Goal: Transaction & Acquisition: Purchase product/service

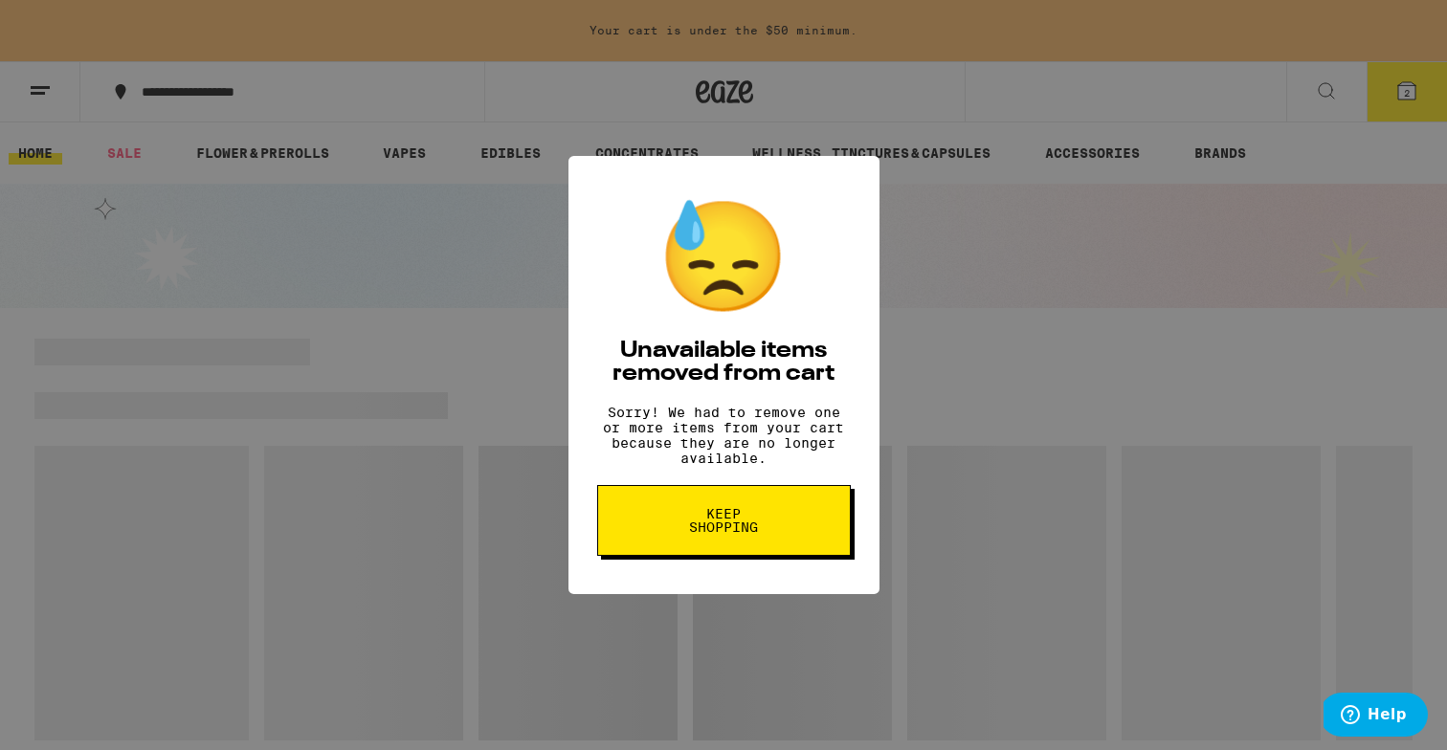
click at [798, 544] on button "Keep Shopping" at bounding box center [724, 520] width 254 height 71
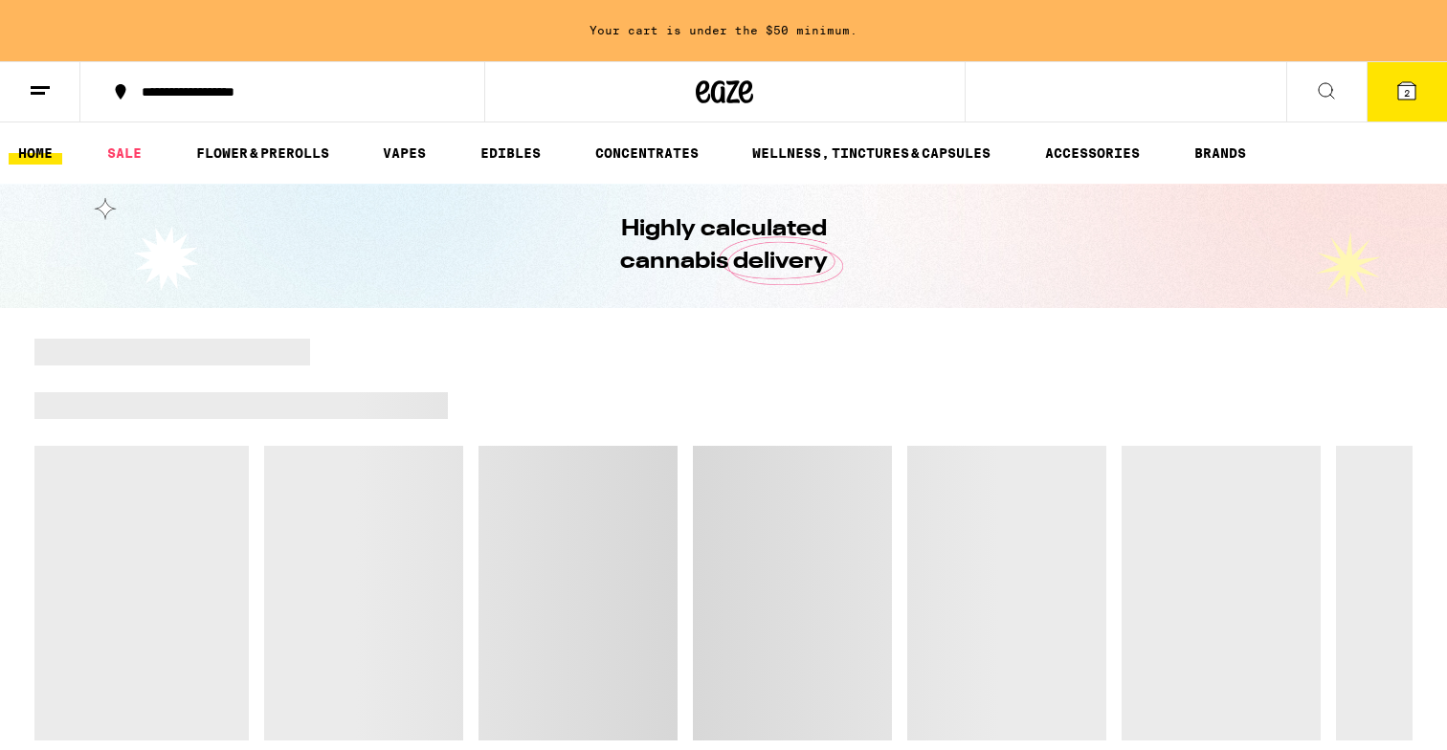
click at [675, 392] on div at bounding box center [930, 405] width 964 height 27
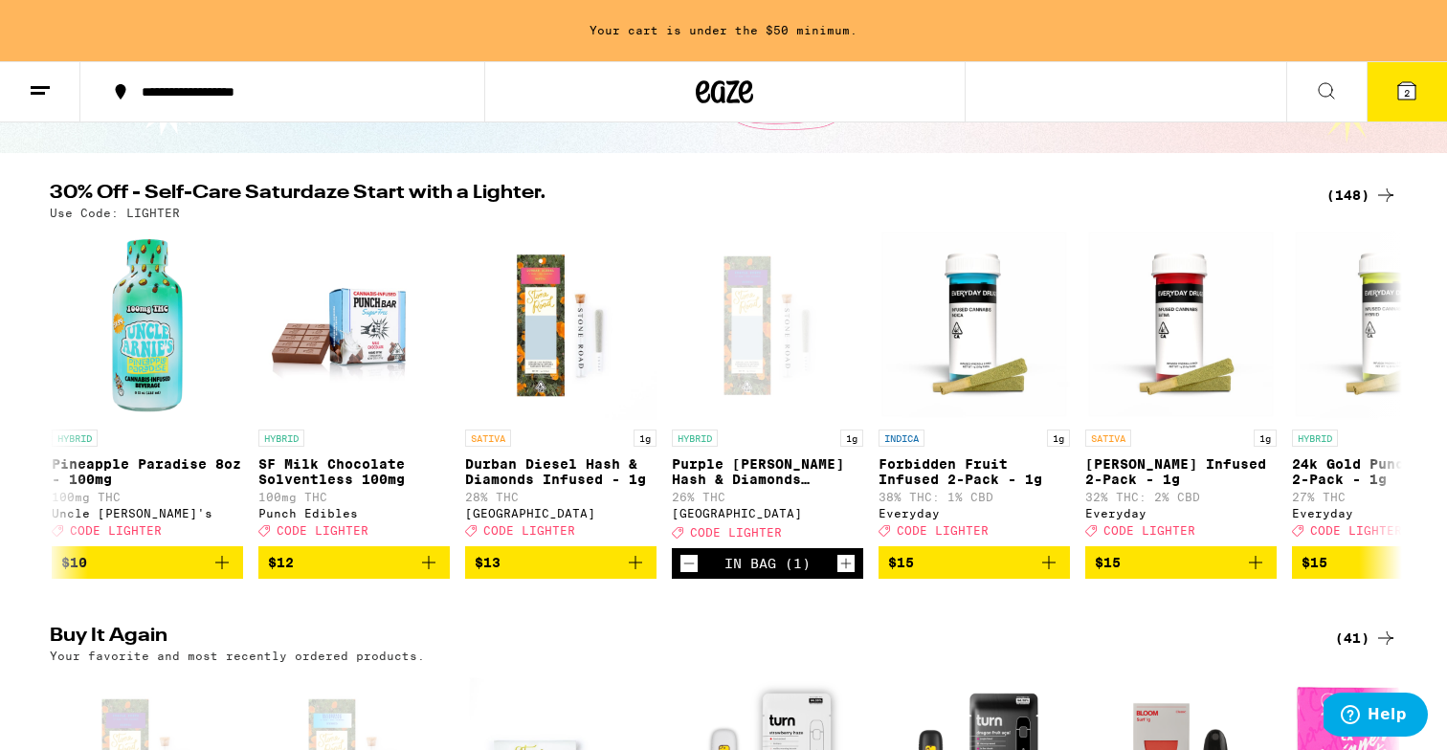
scroll to position [0, 4107]
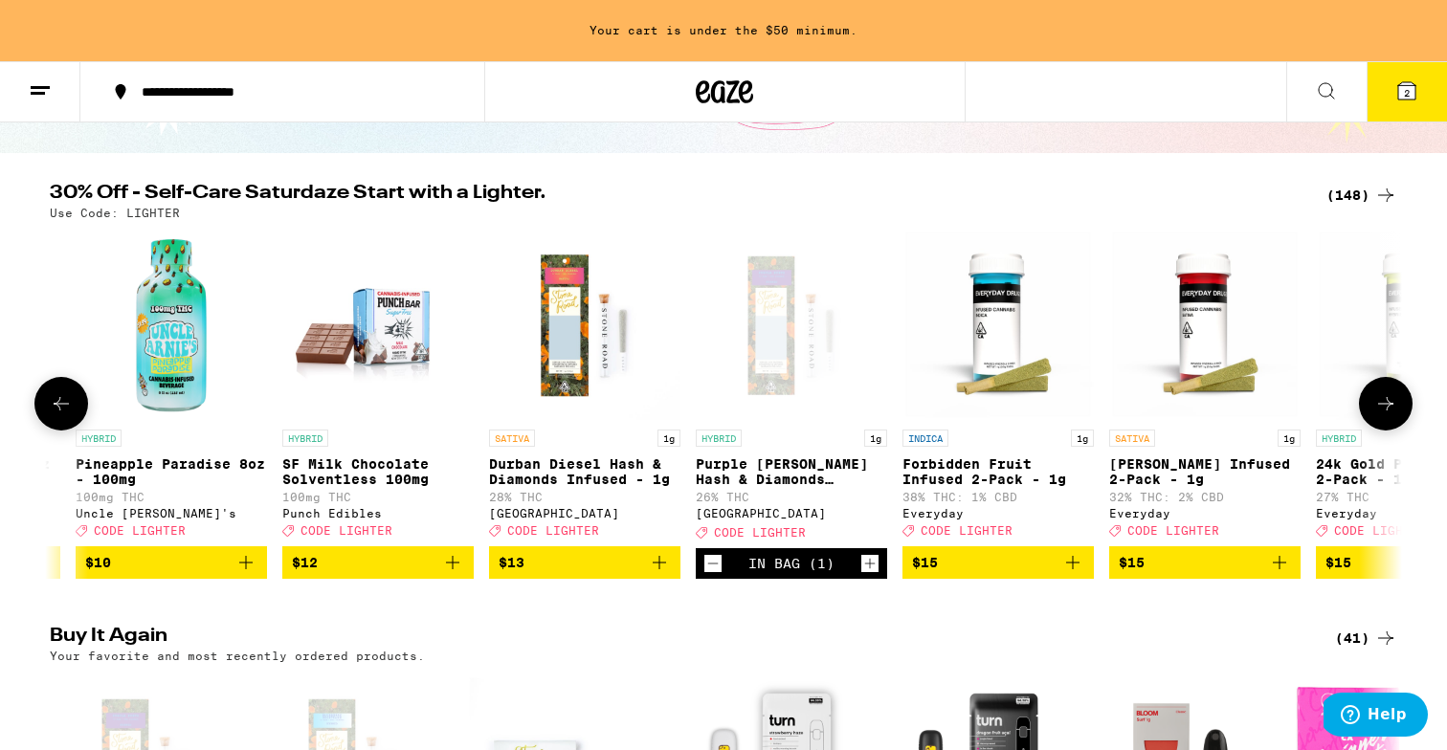
click at [666, 574] on icon "Add to bag" at bounding box center [659, 562] width 23 height 23
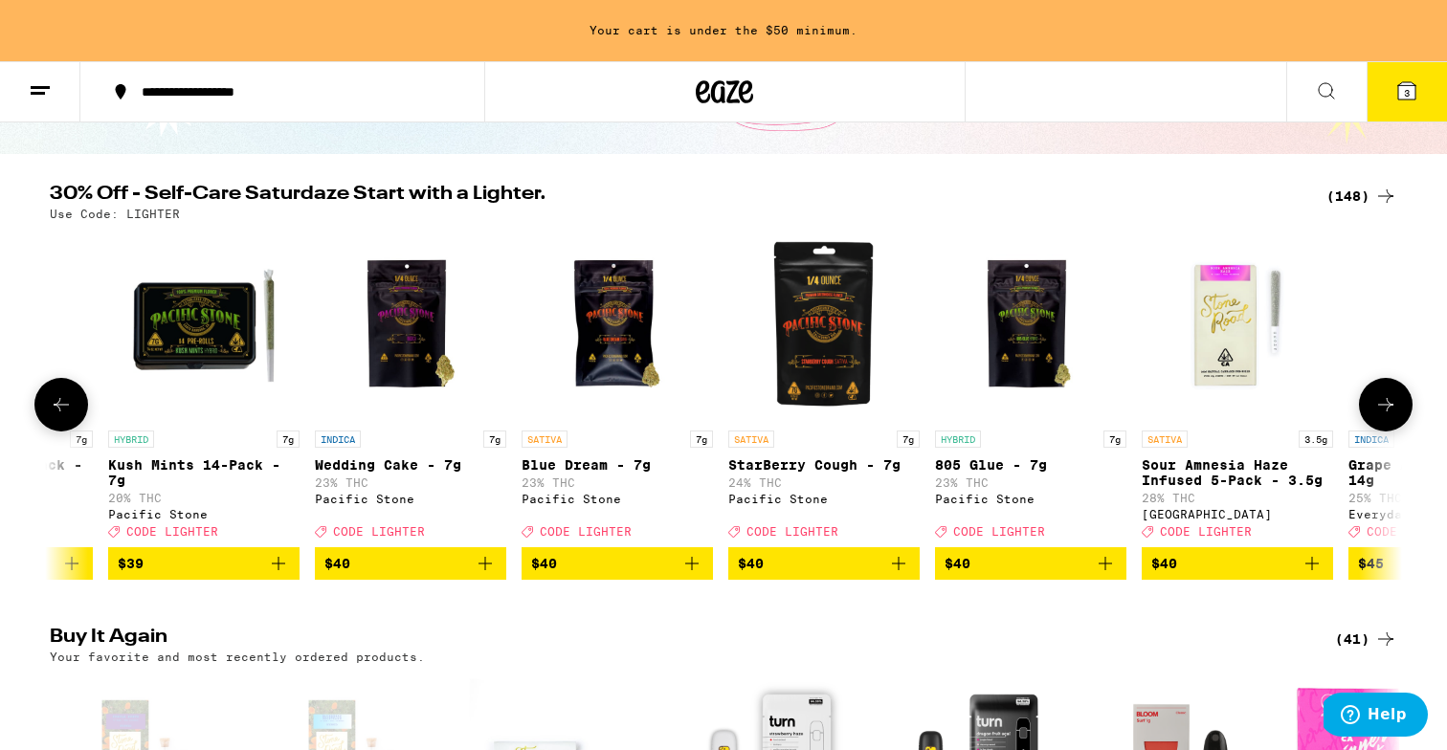
scroll to position [0, 25841]
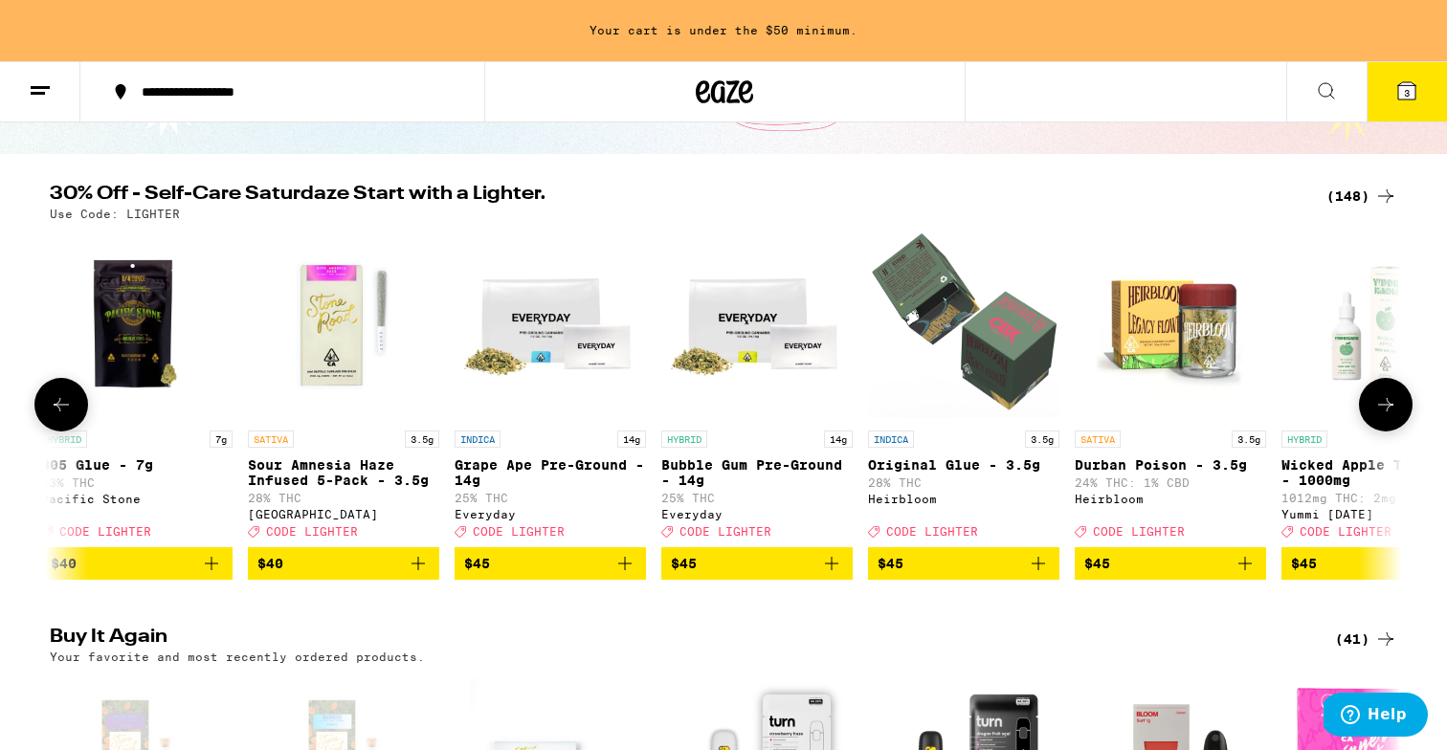
click at [420, 575] on icon "Add to bag" at bounding box center [418, 563] width 23 height 23
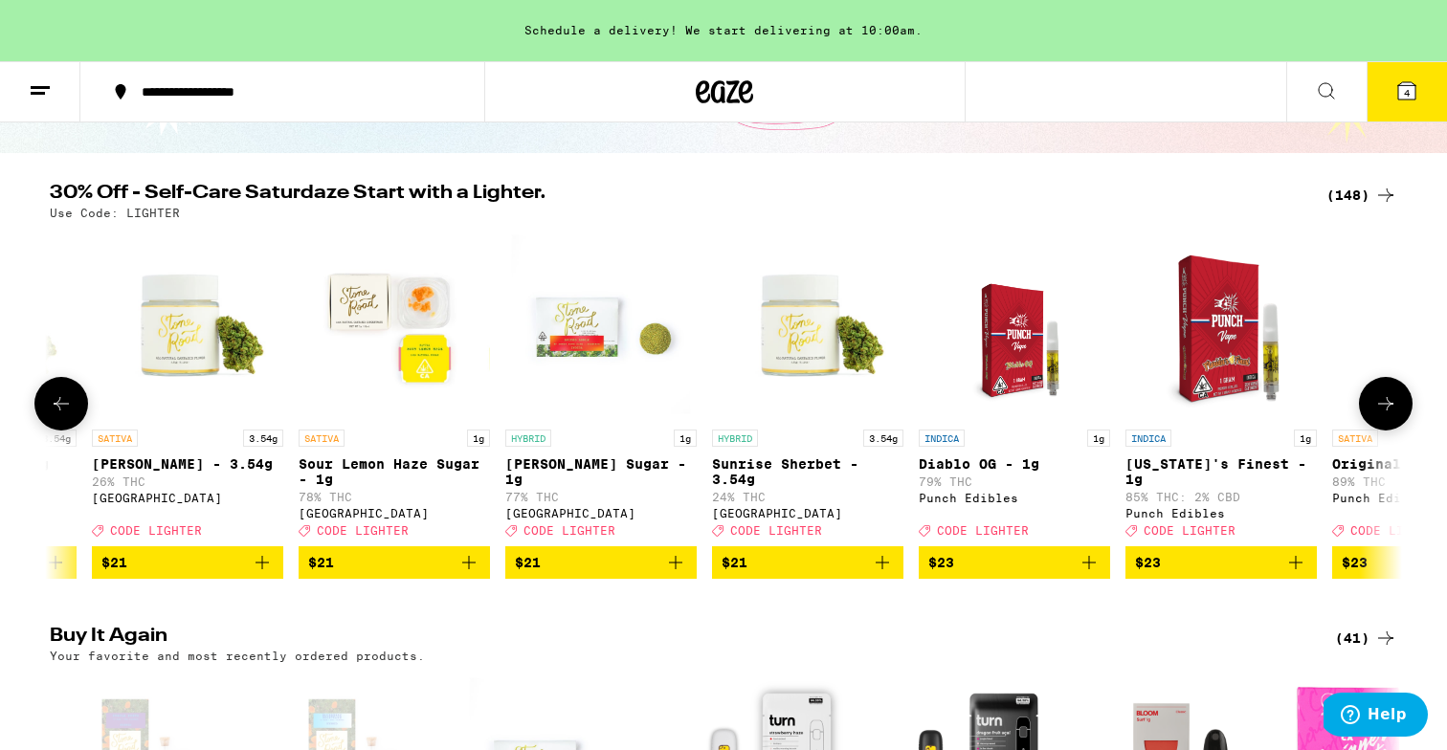
scroll to position [0, 11137]
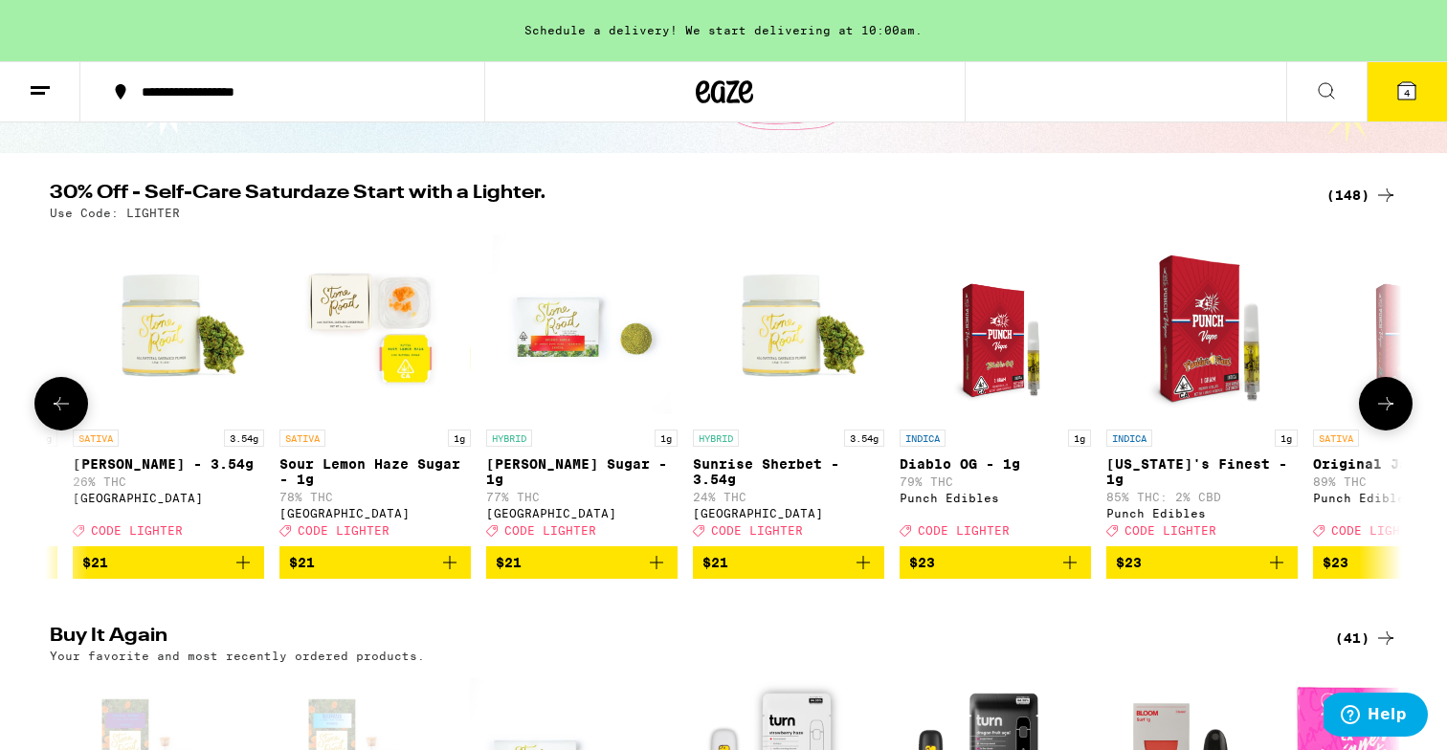
click at [871, 574] on icon "Add to bag" at bounding box center [863, 562] width 23 height 23
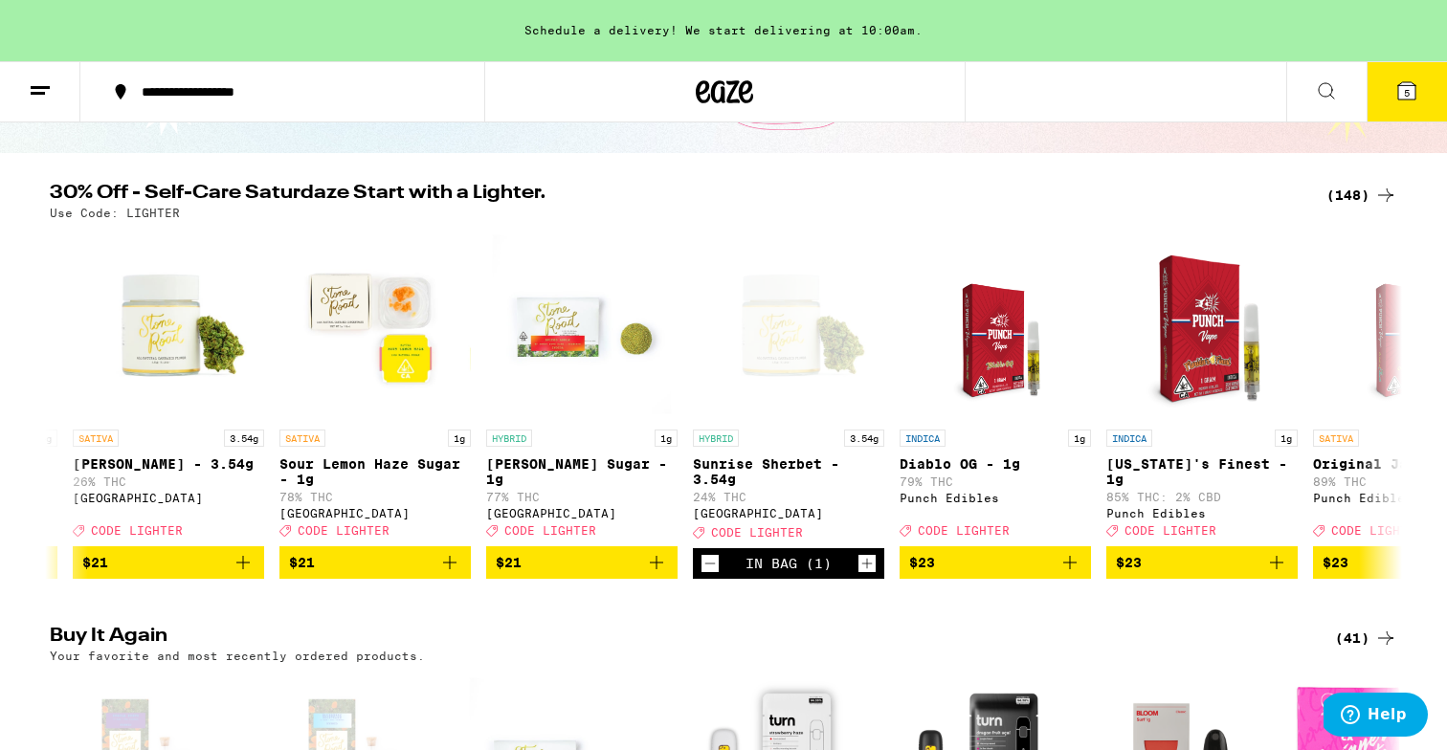
click at [1393, 95] on button "5" at bounding box center [1406, 91] width 80 height 59
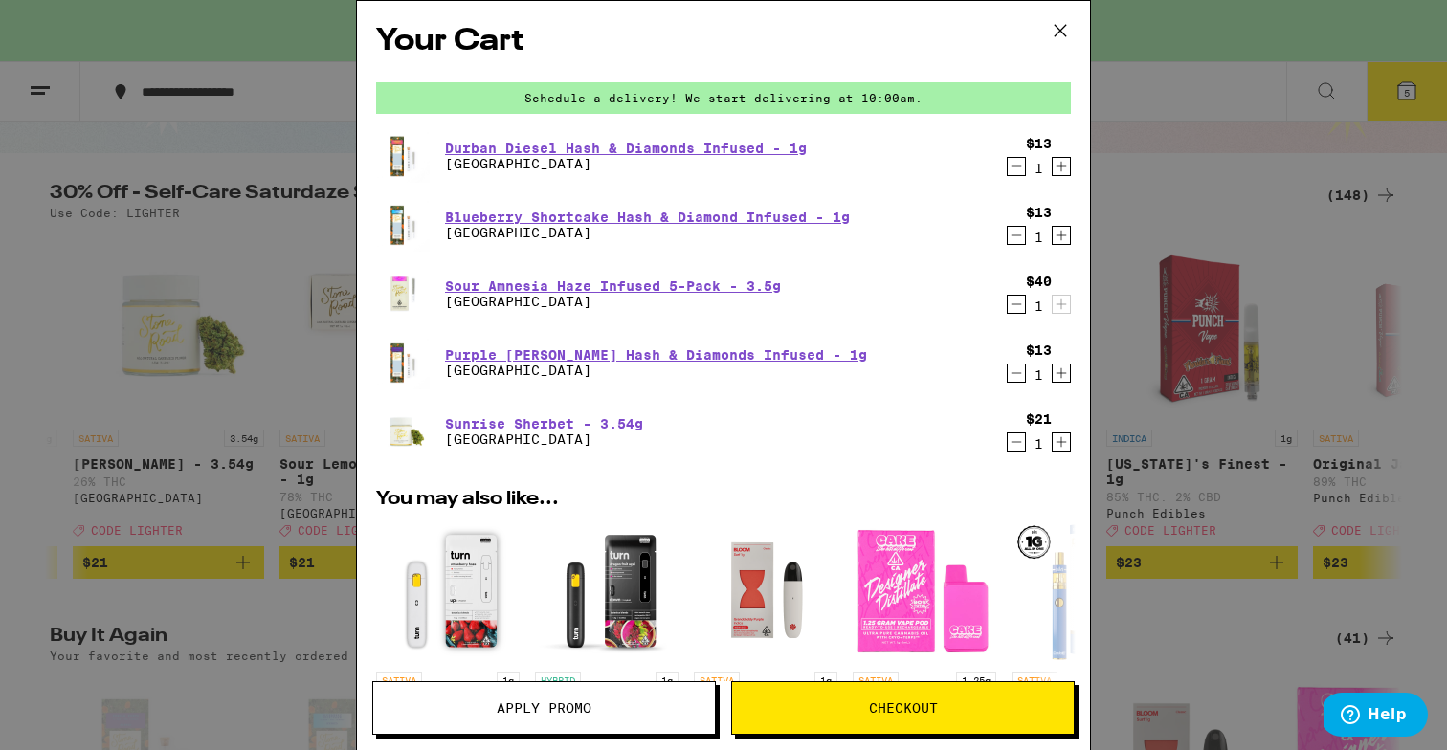
click at [277, 334] on div "Your Cart Schedule a delivery! We start delivering at 10:00am. Durban Diesel Ha…" at bounding box center [723, 375] width 1447 height 750
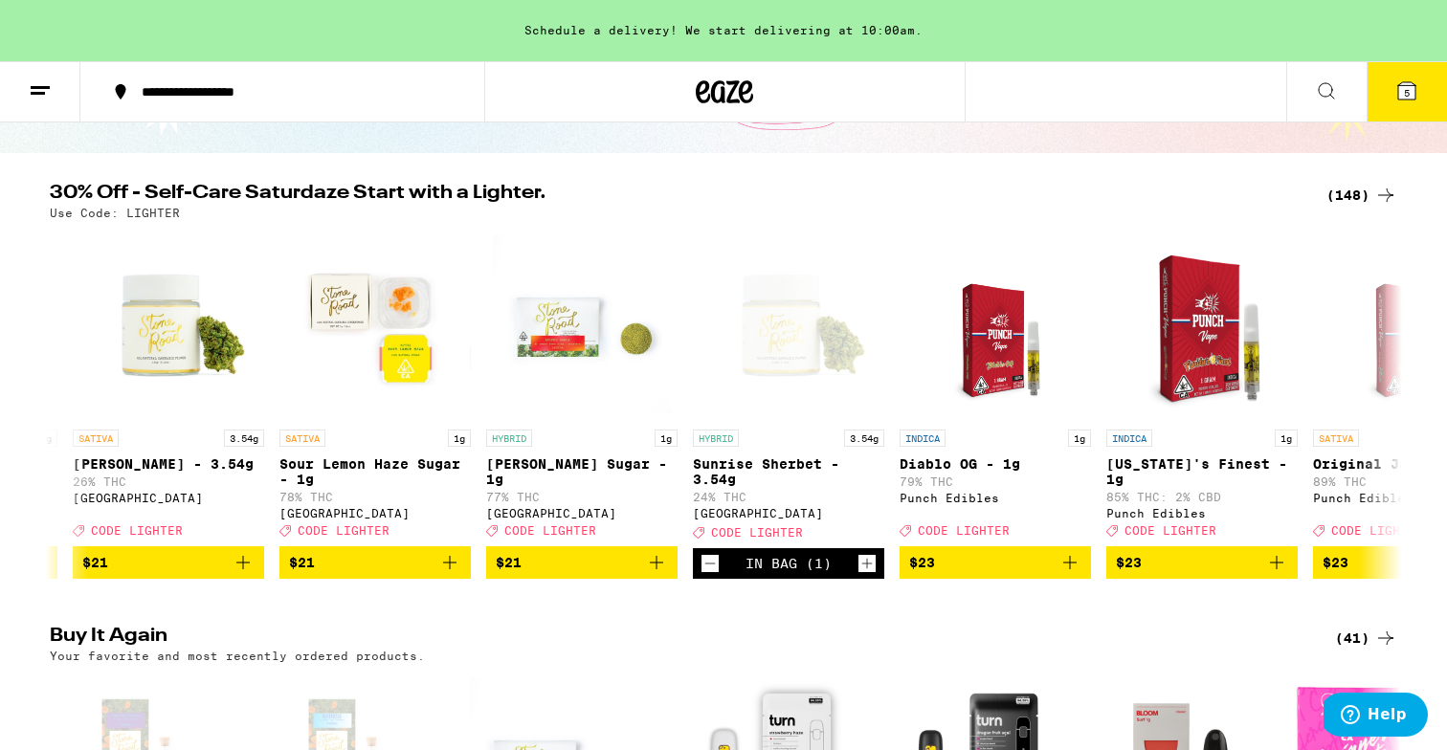
click at [1391, 99] on button "5" at bounding box center [1406, 91] width 80 height 59
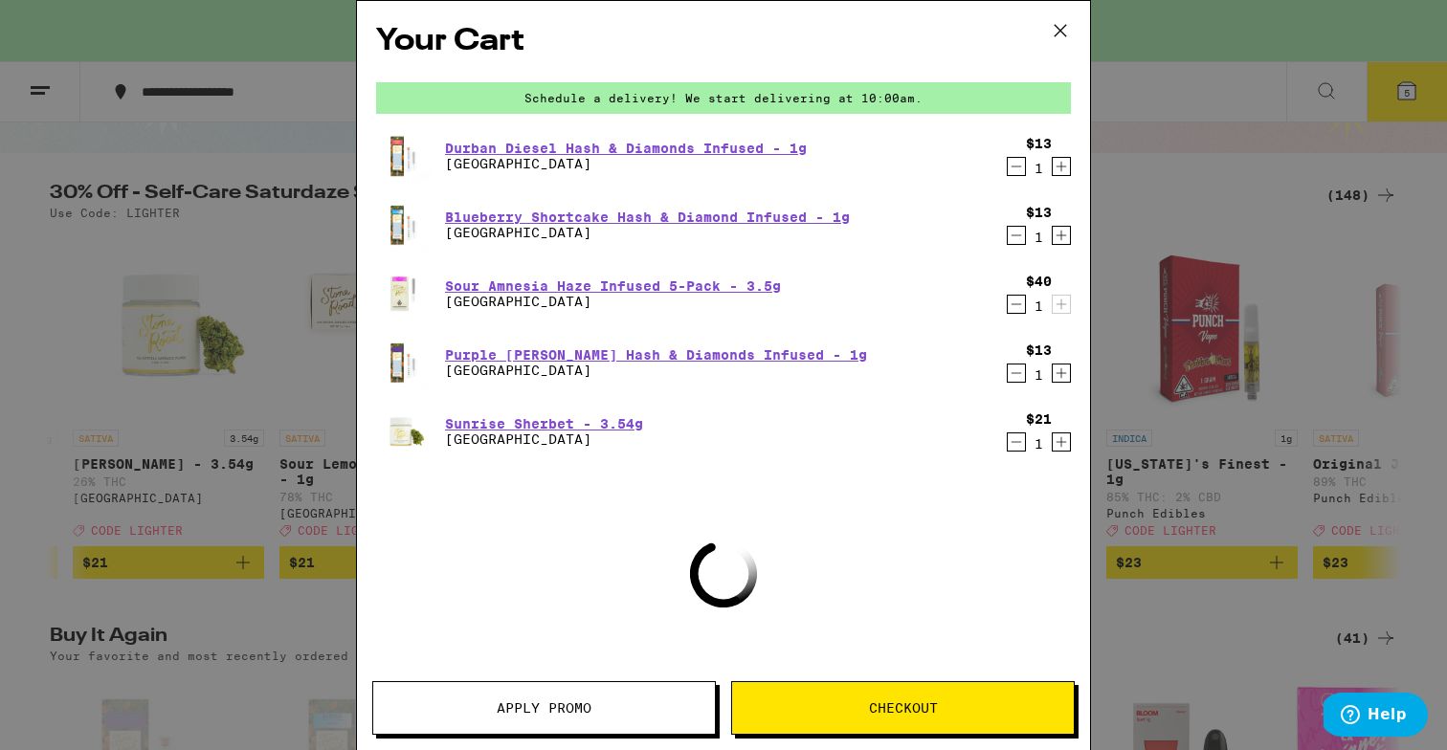
click at [607, 723] on button "Apply Promo" at bounding box center [543, 708] width 343 height 54
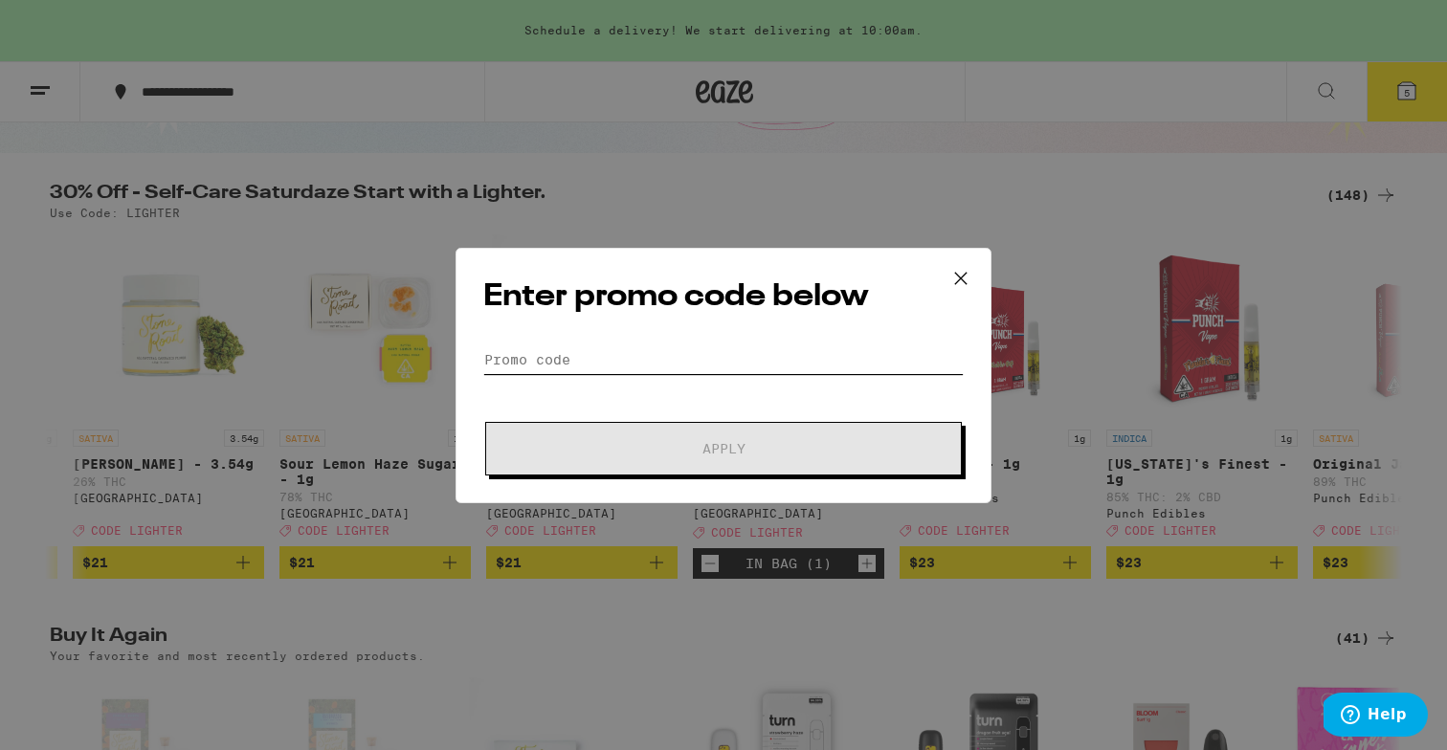
click at [715, 367] on input "Promo Code" at bounding box center [723, 359] width 480 height 29
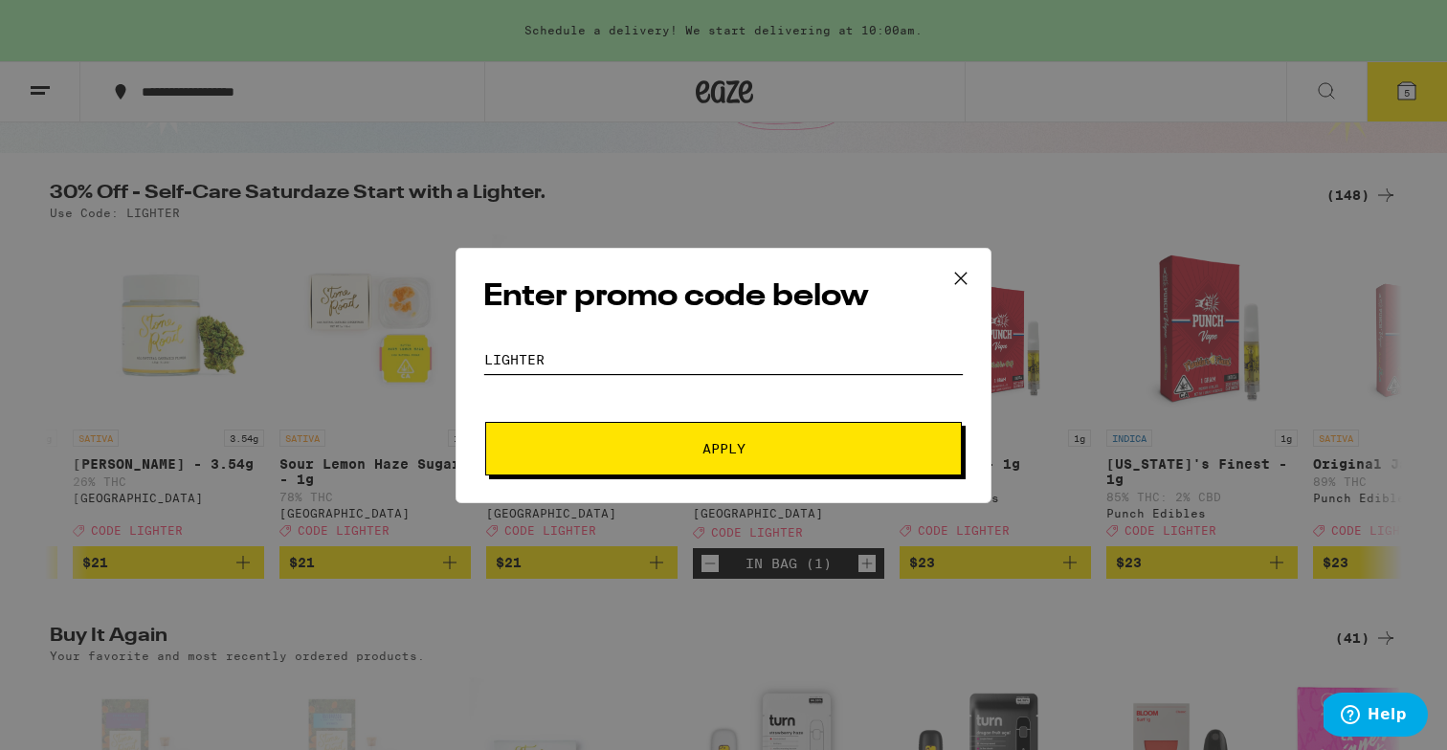
type input "lighter"
click at [752, 450] on span "Apply" at bounding box center [723, 448] width 344 height 13
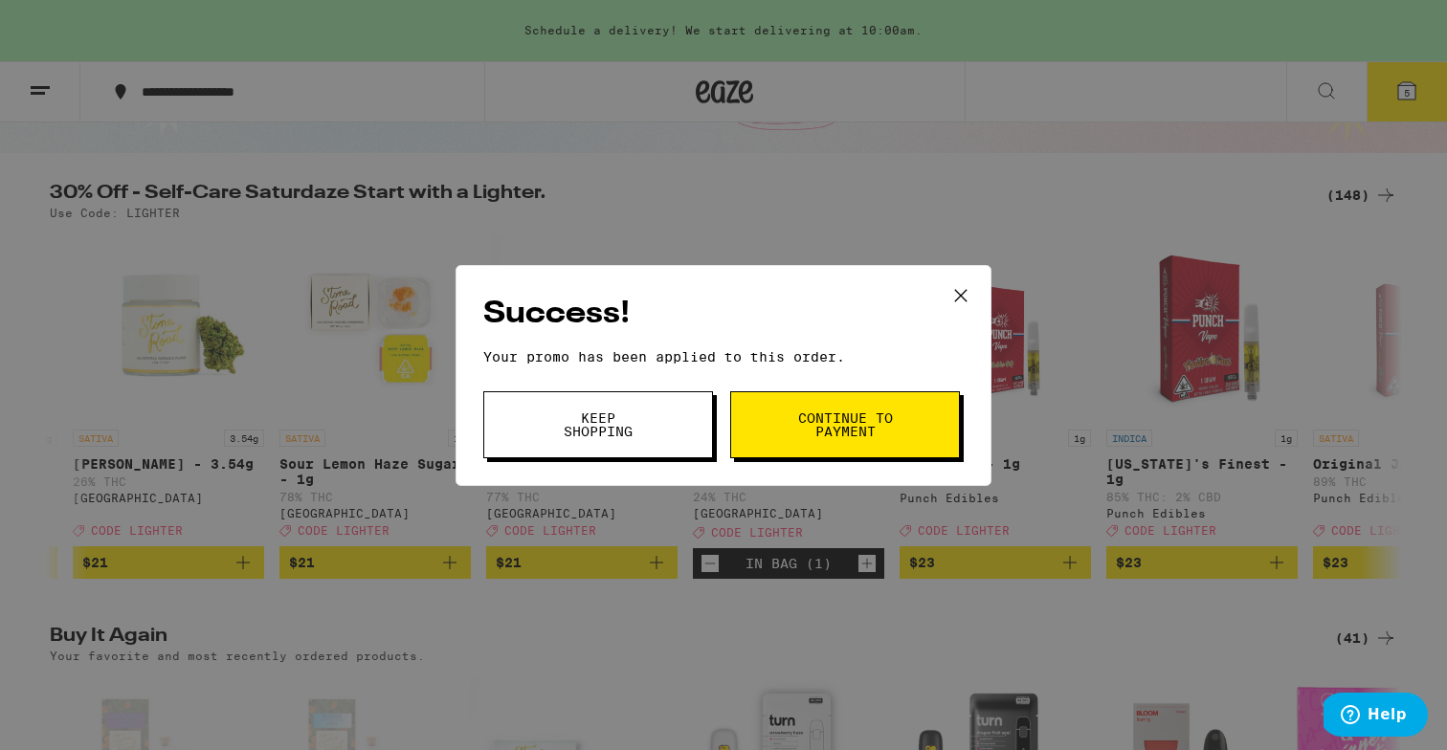
click at [681, 402] on button "Keep Shopping" at bounding box center [598, 424] width 230 height 67
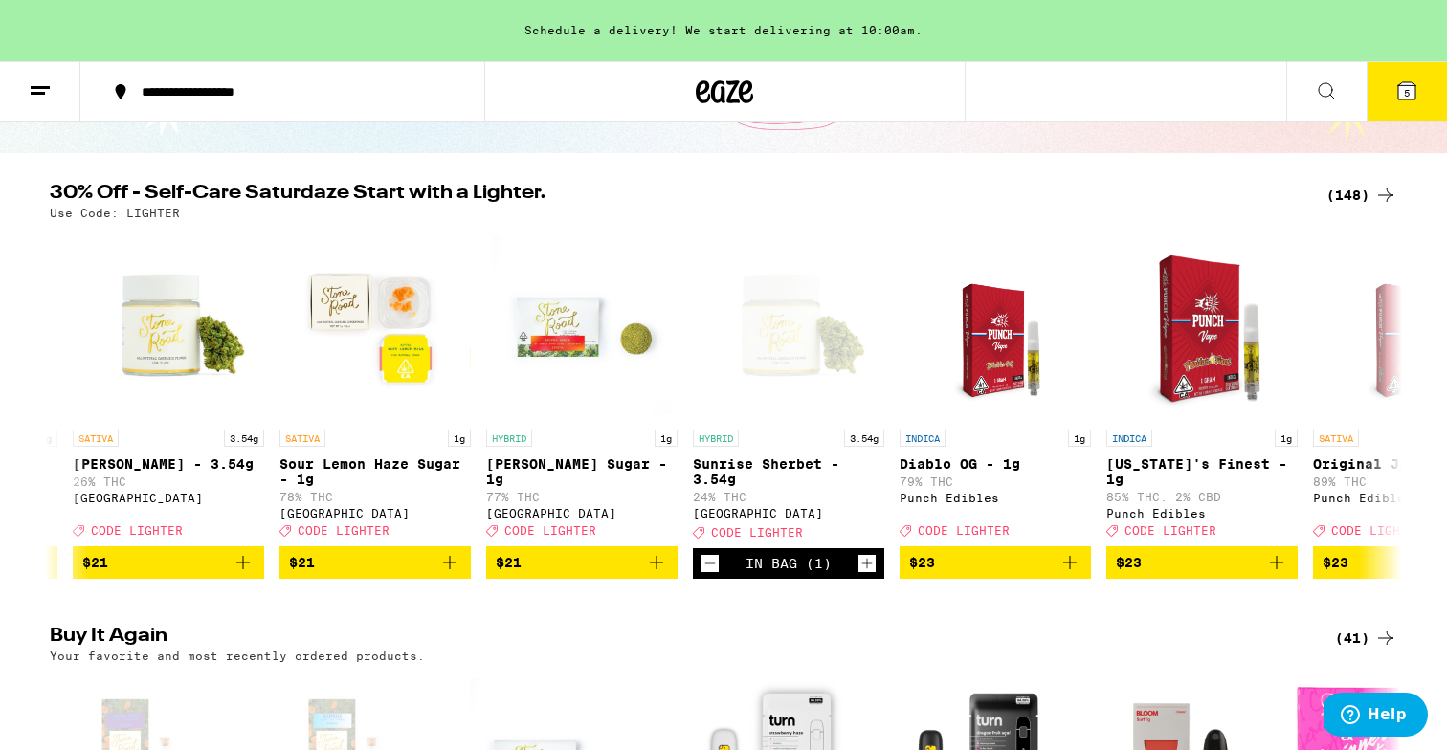
click at [1398, 96] on icon at bounding box center [1406, 90] width 17 height 17
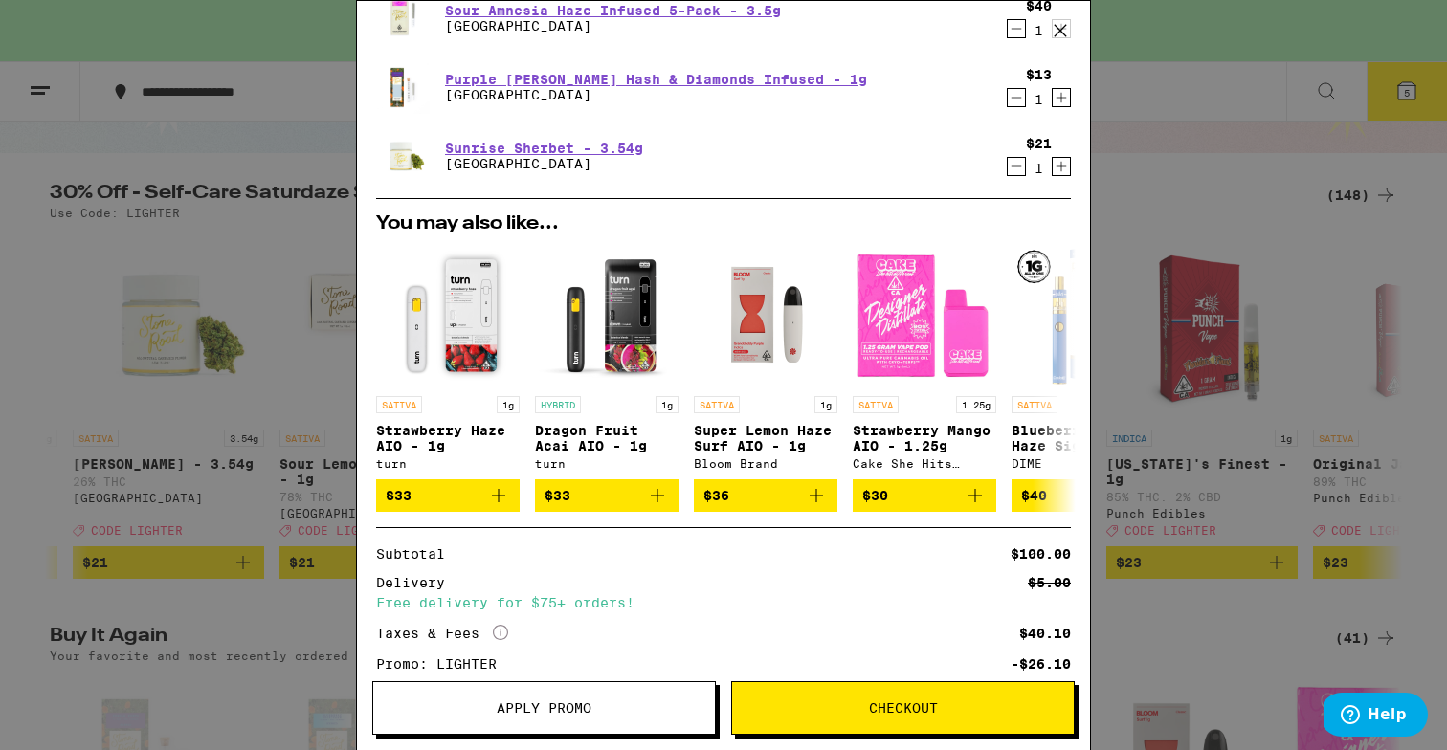
scroll to position [277, 0]
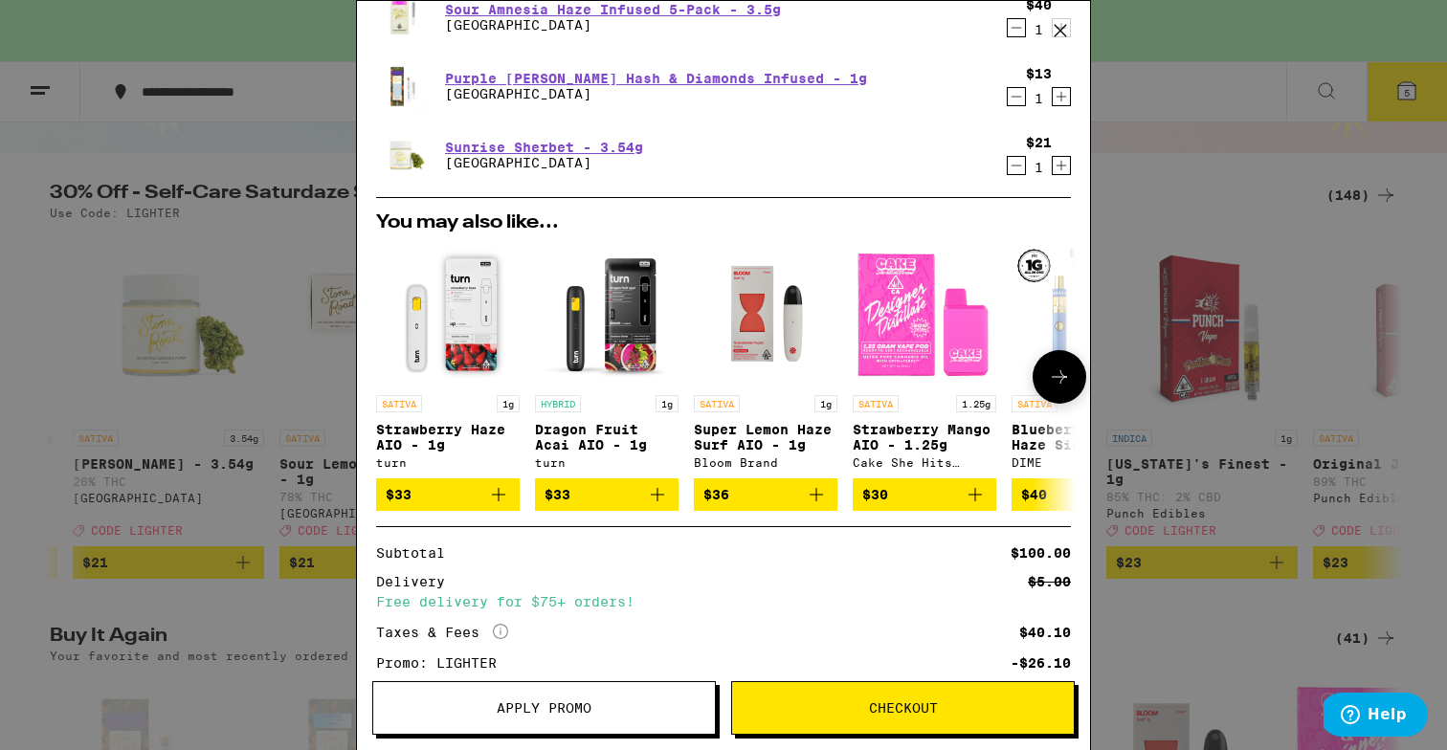
click at [498, 501] on icon "Add to bag" at bounding box center [498, 494] width 13 height 13
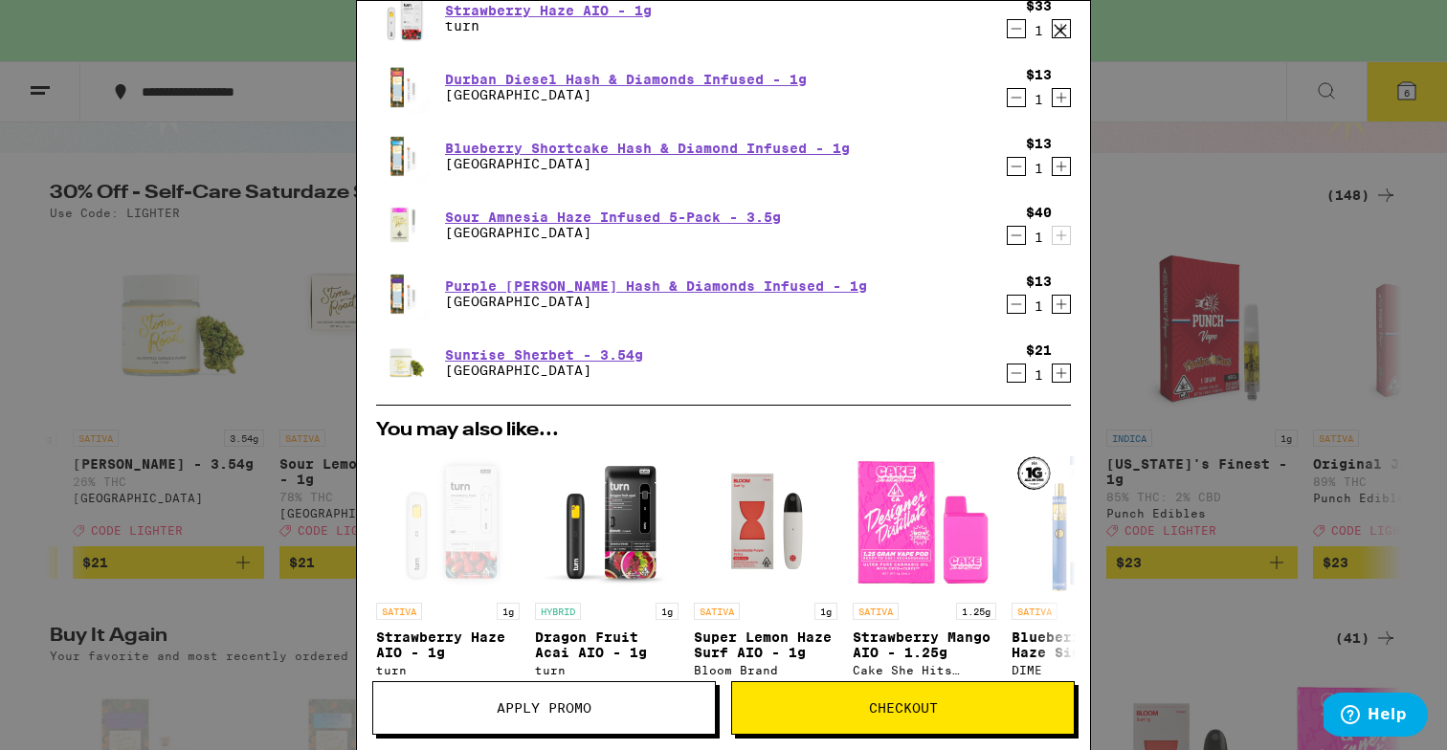
scroll to position [0, 0]
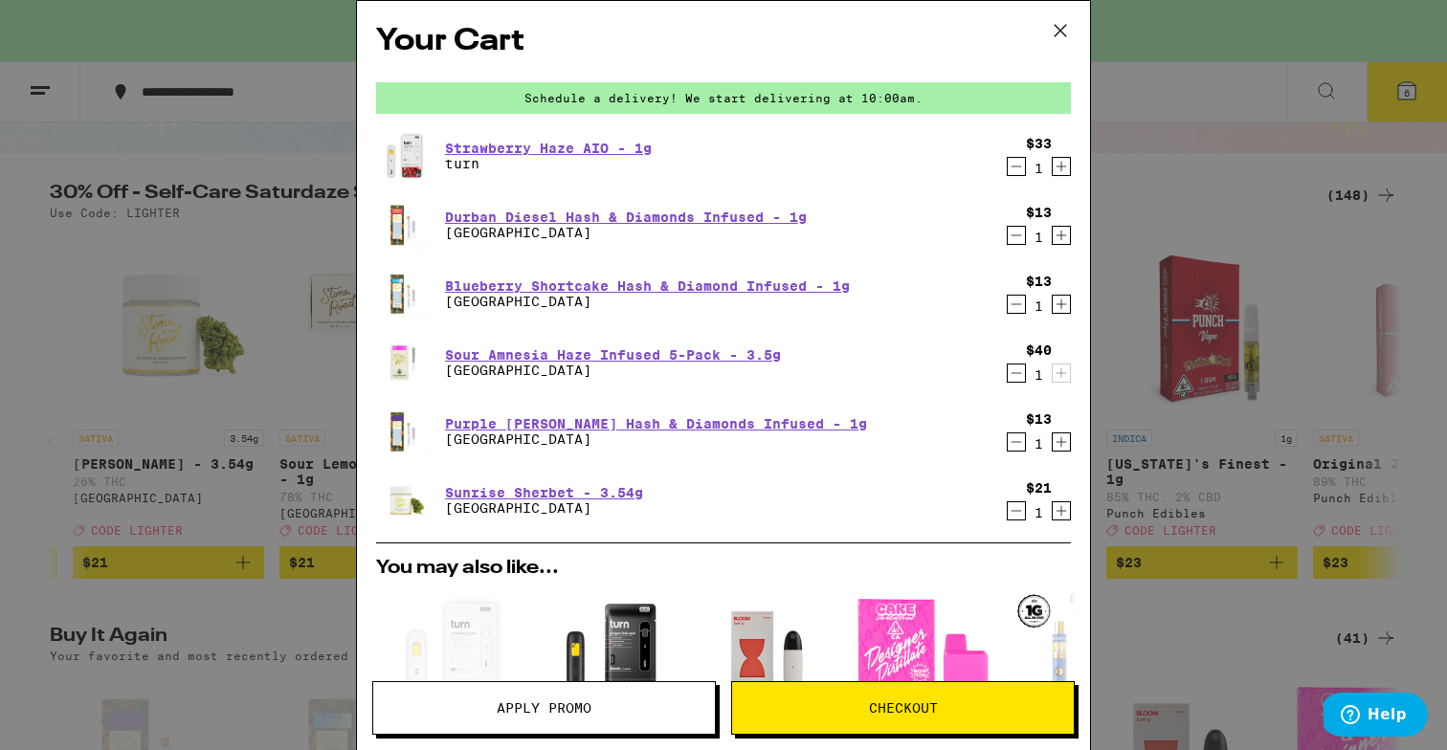
click at [1012, 172] on icon "Decrement" at bounding box center [1015, 166] width 17 height 23
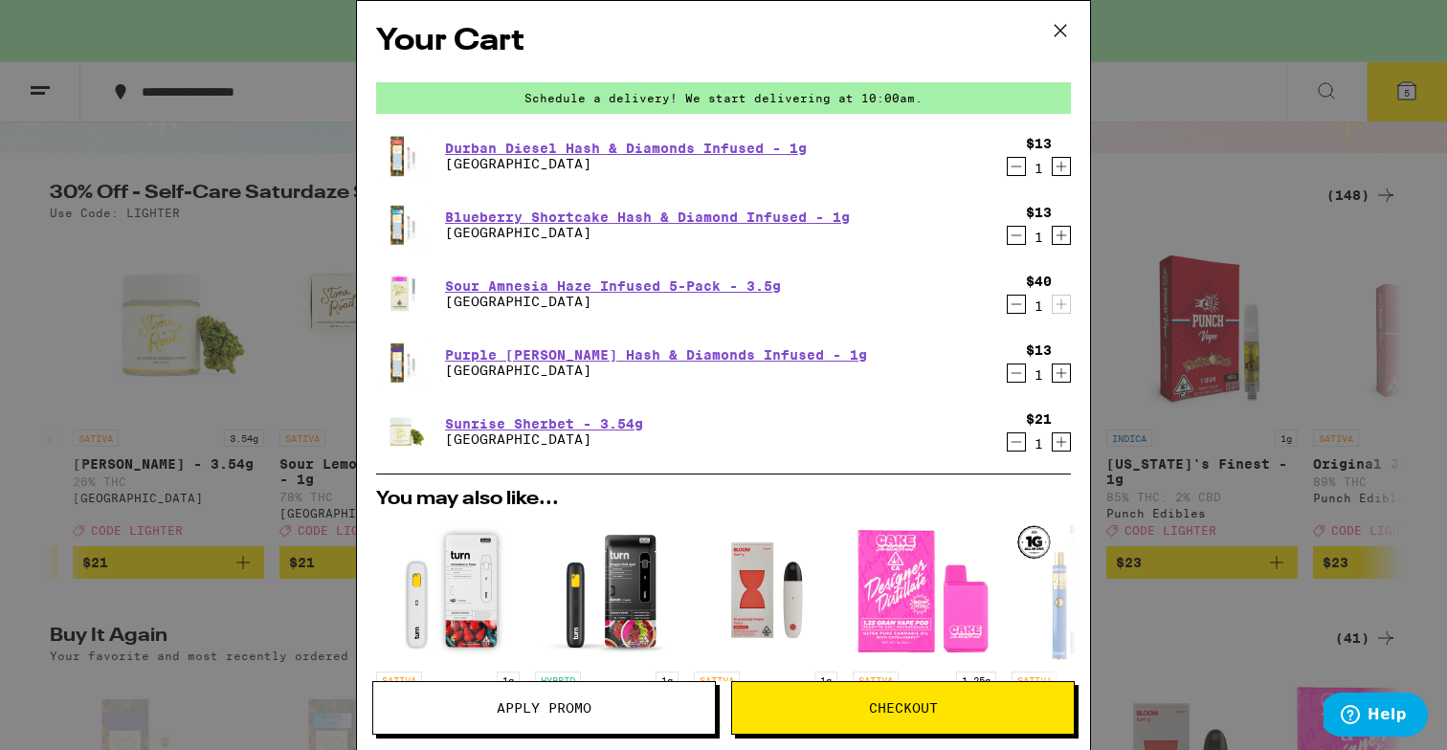
click at [148, 358] on div "Your Cart Schedule a delivery! We start delivering at 10:00am. Durban Diesel Ha…" at bounding box center [723, 375] width 1447 height 750
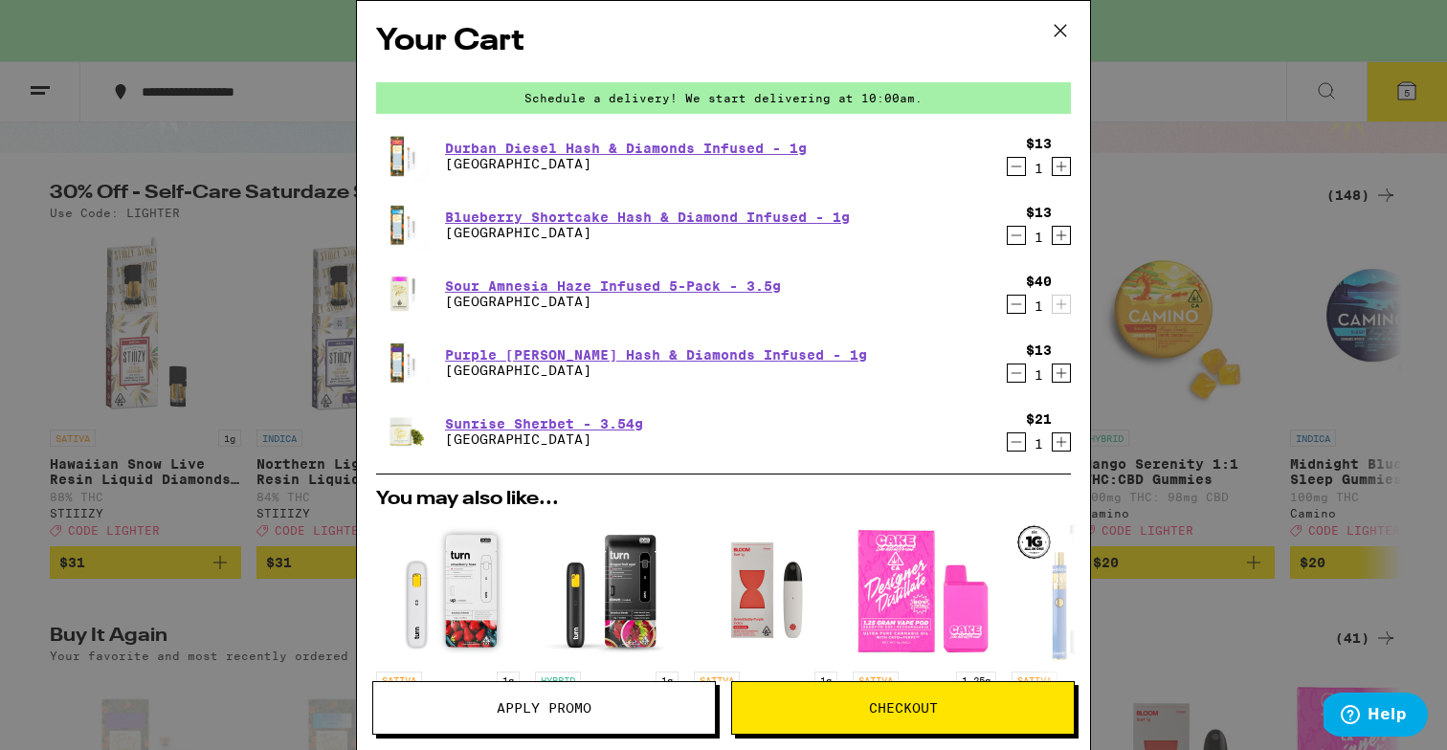
click at [187, 184] on div "Your Cart Schedule a delivery! We start delivering at 10:00am. Durban Diesel Ha…" at bounding box center [723, 375] width 1447 height 750
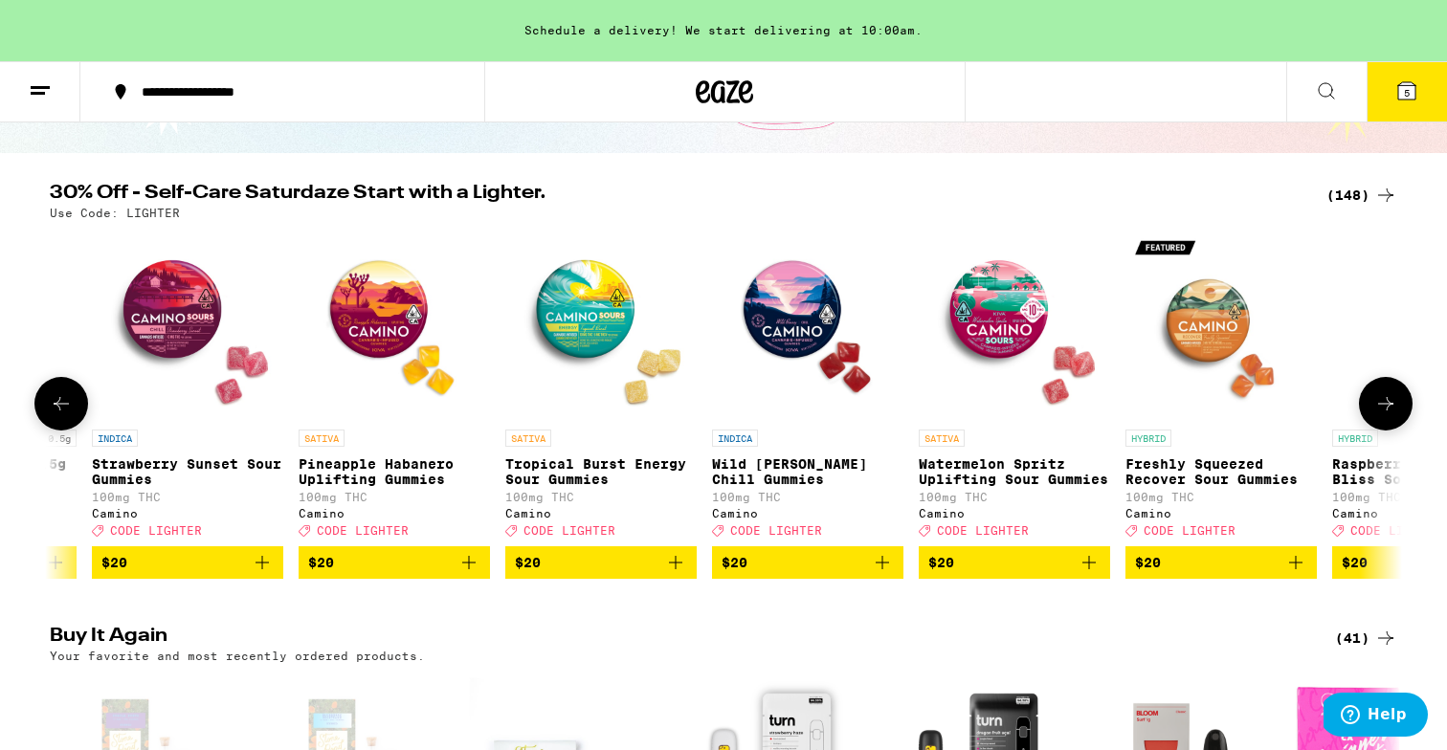
scroll to position [0, 8169]
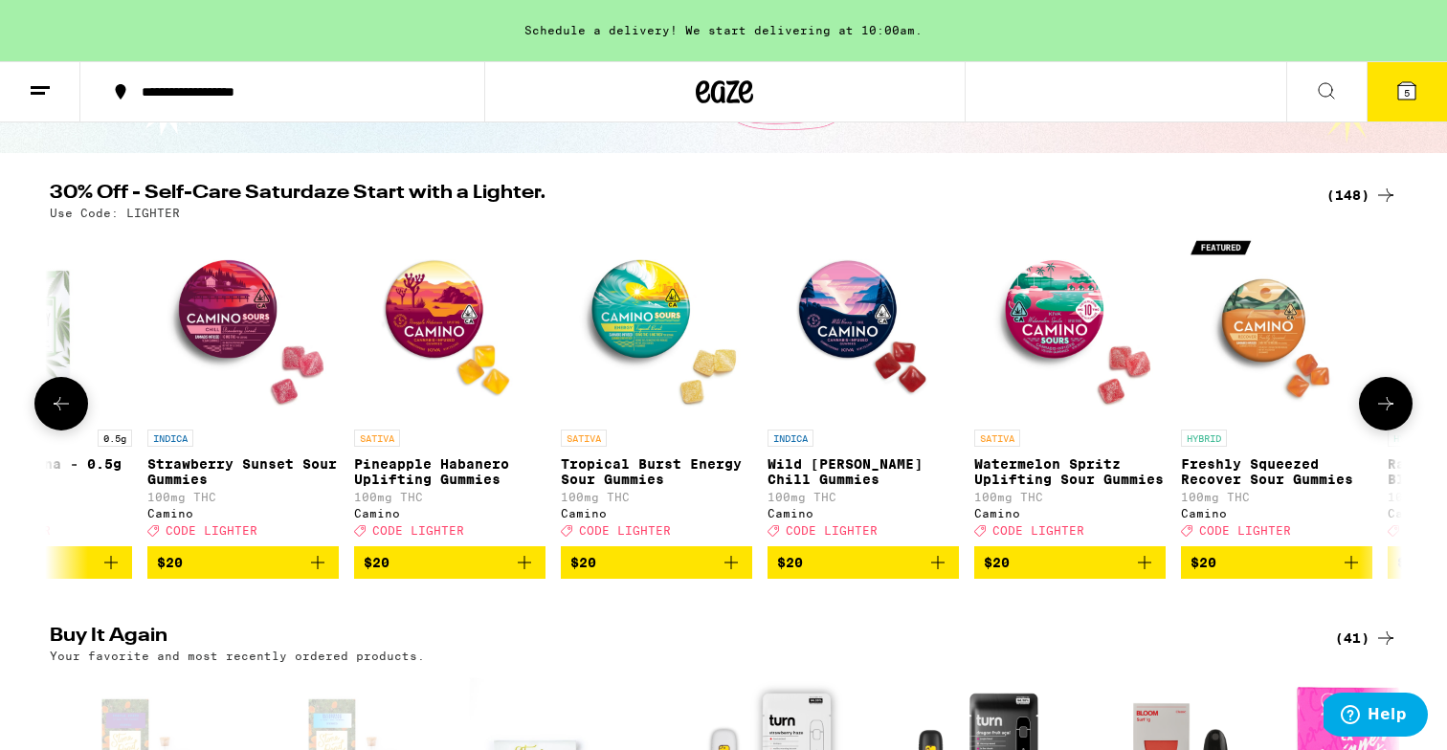
click at [521, 569] on icon "Add to bag" at bounding box center [524, 562] width 13 height 13
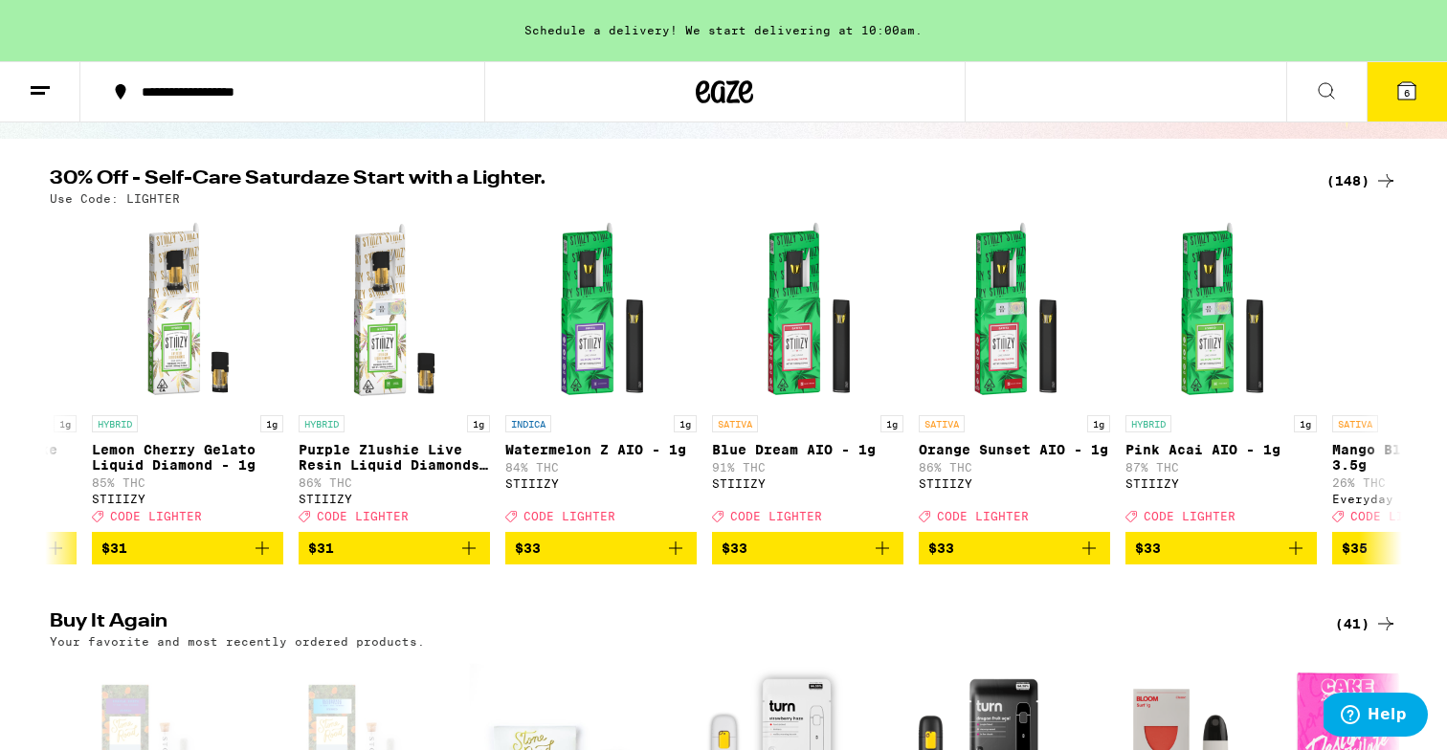
scroll to position [0, 19223]
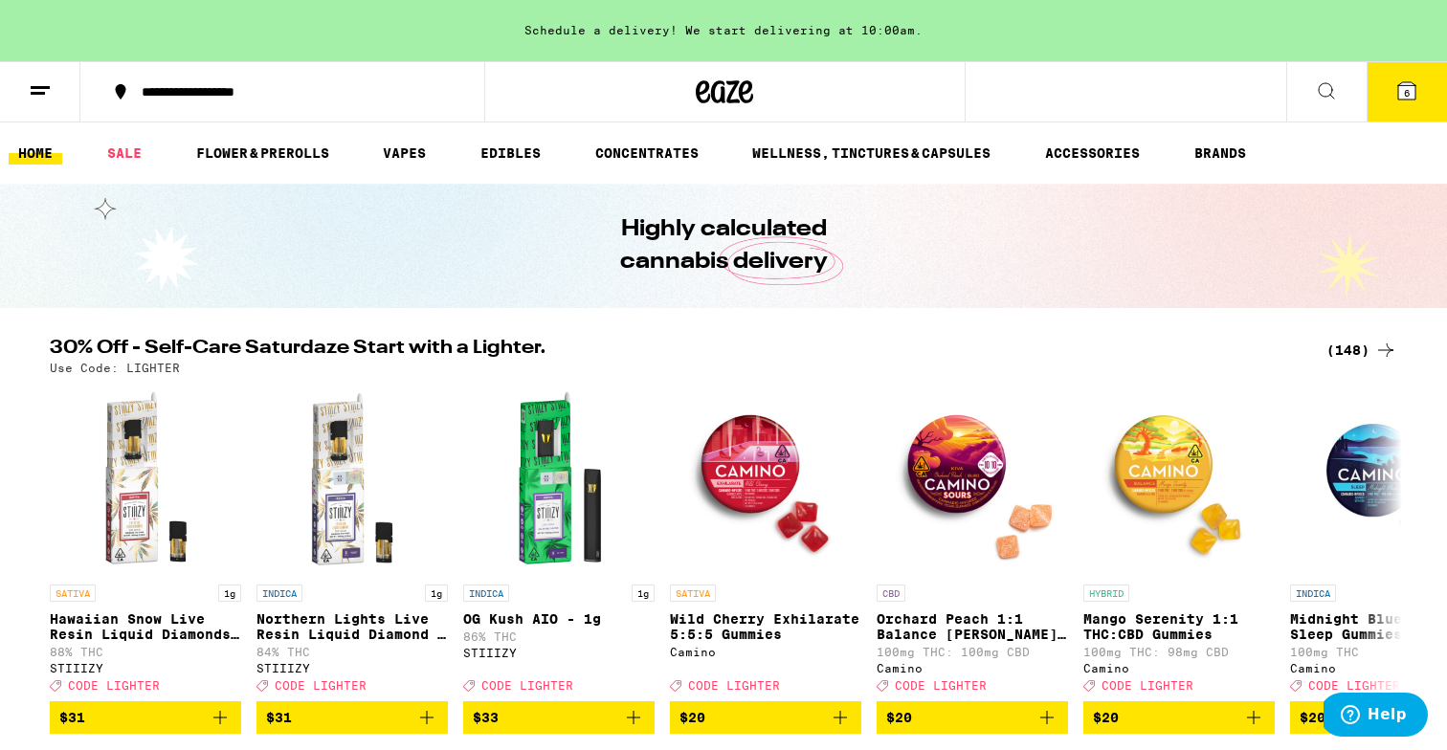
click at [1426, 118] on button "6" at bounding box center [1406, 91] width 80 height 59
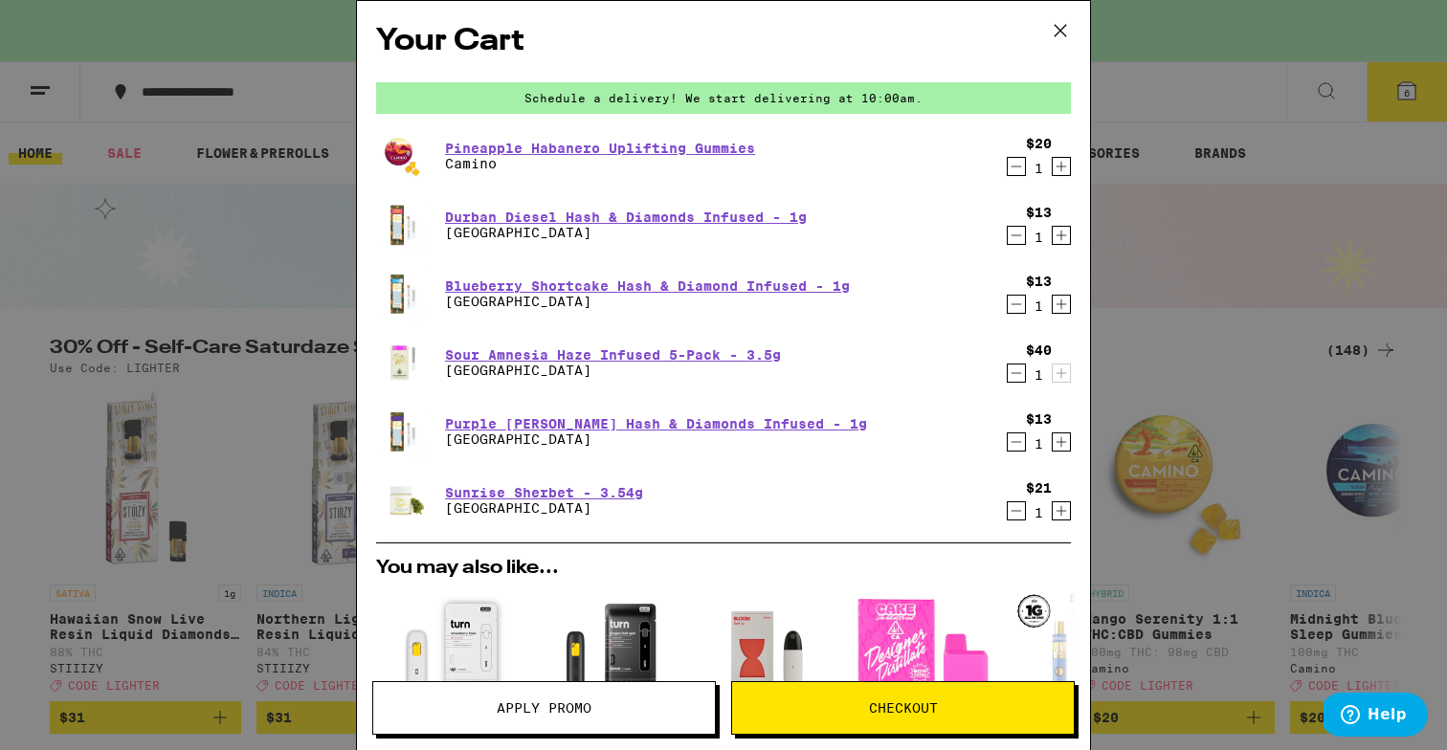
click at [1008, 171] on icon "Decrement" at bounding box center [1015, 166] width 17 height 23
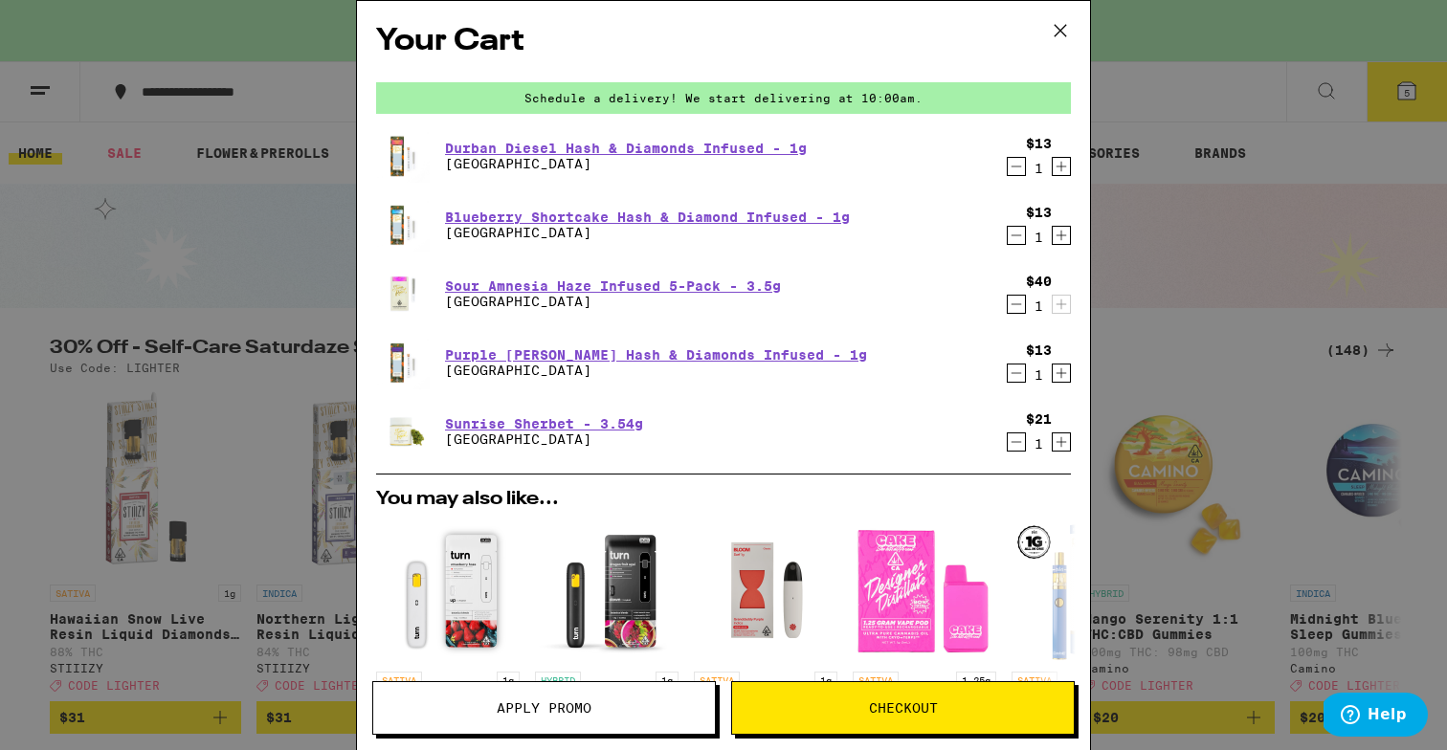
click at [310, 276] on div "Your Cart Schedule a delivery! We start delivering at 10:00am. Durban Diesel Ha…" at bounding box center [723, 375] width 1447 height 750
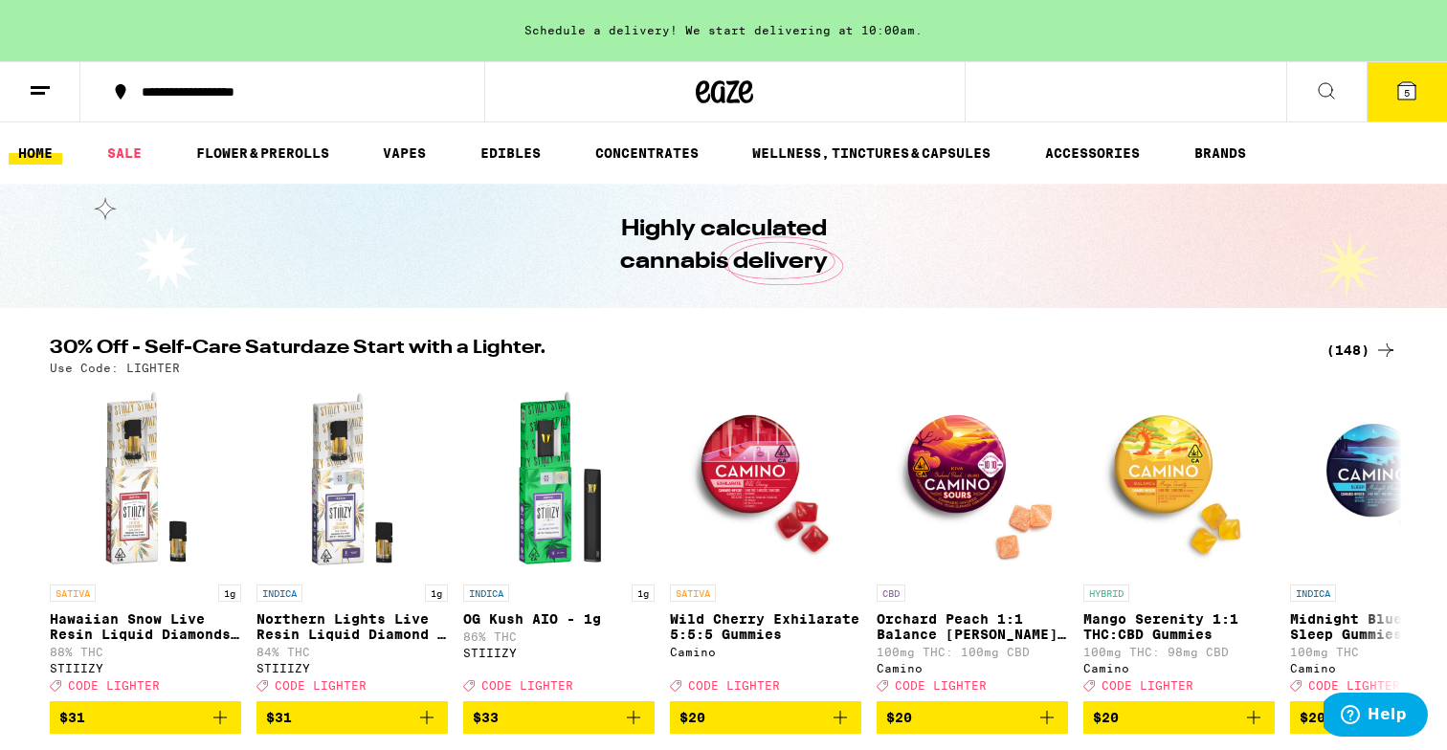
click at [1407, 76] on button "5" at bounding box center [1406, 91] width 80 height 59
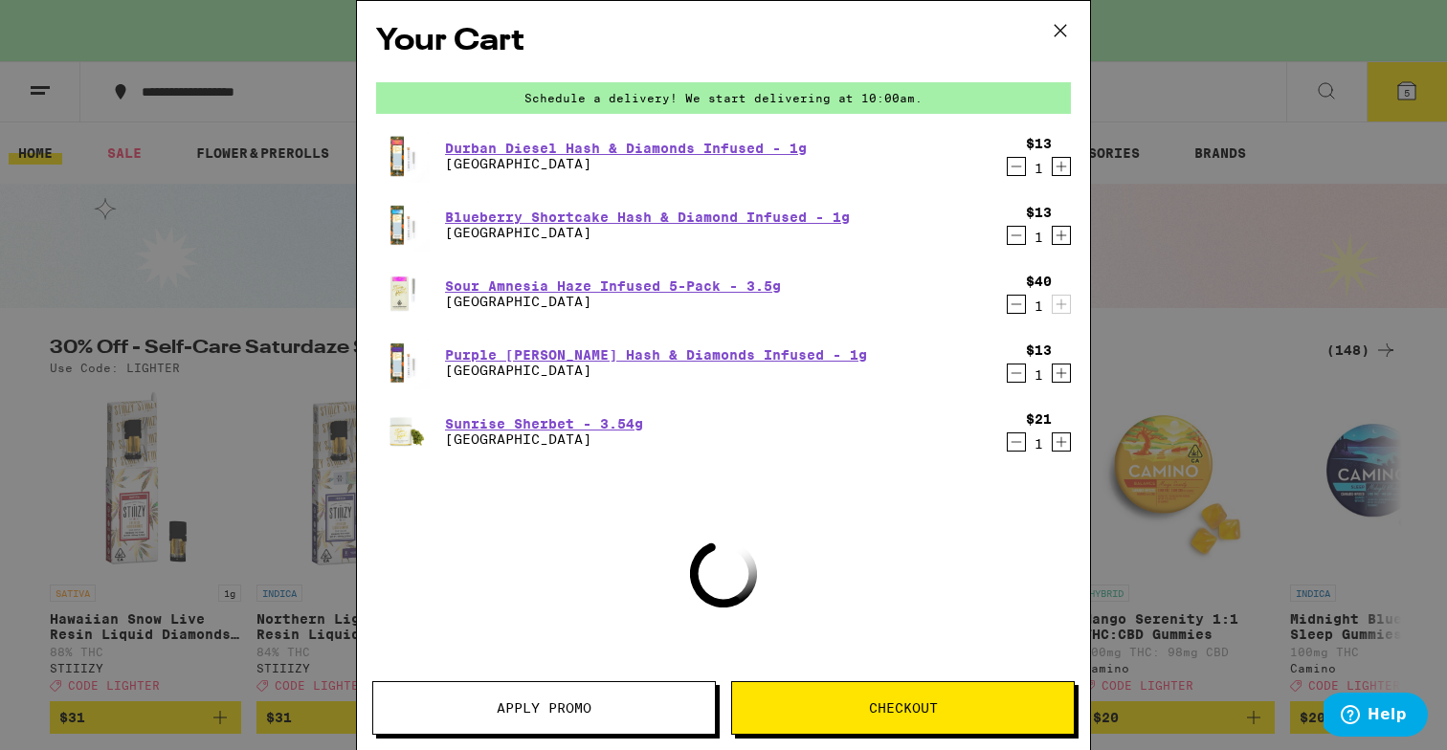
click at [630, 734] on button "Apply Promo" at bounding box center [543, 708] width 343 height 54
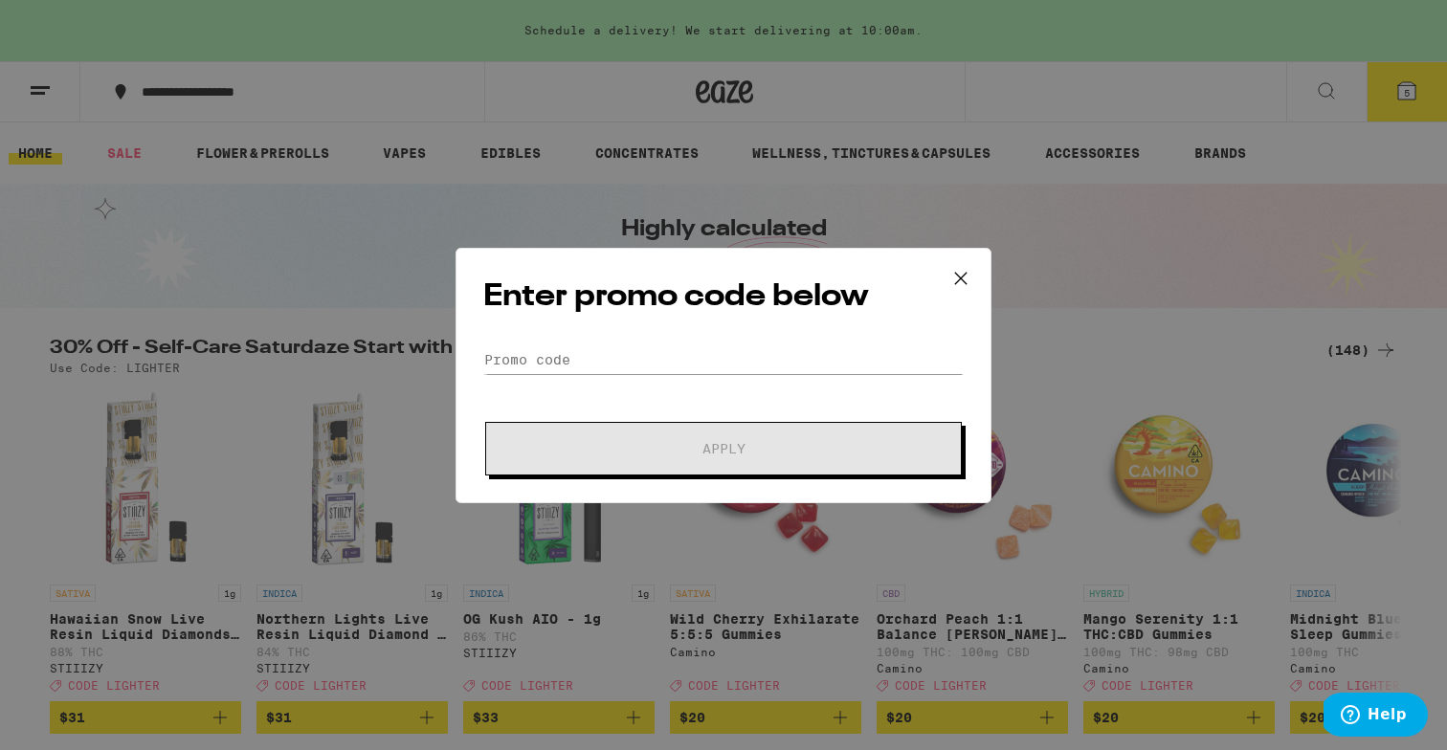
click at [709, 331] on div "Enter promo code below Promo Code Apply" at bounding box center [723, 375] width 536 height 255
click at [668, 338] on div "Enter promo code below Promo Code Apply" at bounding box center [723, 375] width 536 height 255
click at [608, 358] on input "Promo Code" at bounding box center [723, 359] width 480 height 29
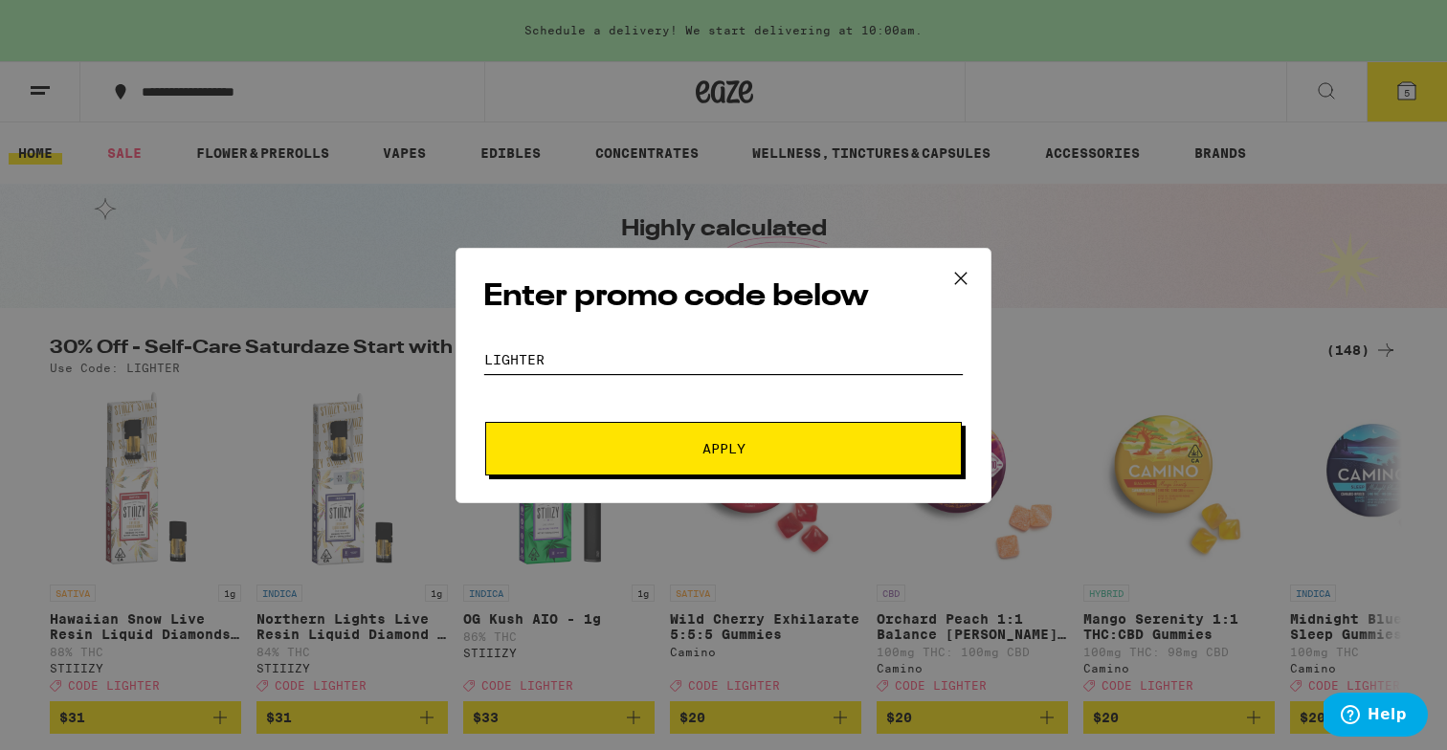
type input "lighter"
click at [485, 422] on button "Apply" at bounding box center [723, 449] width 476 height 54
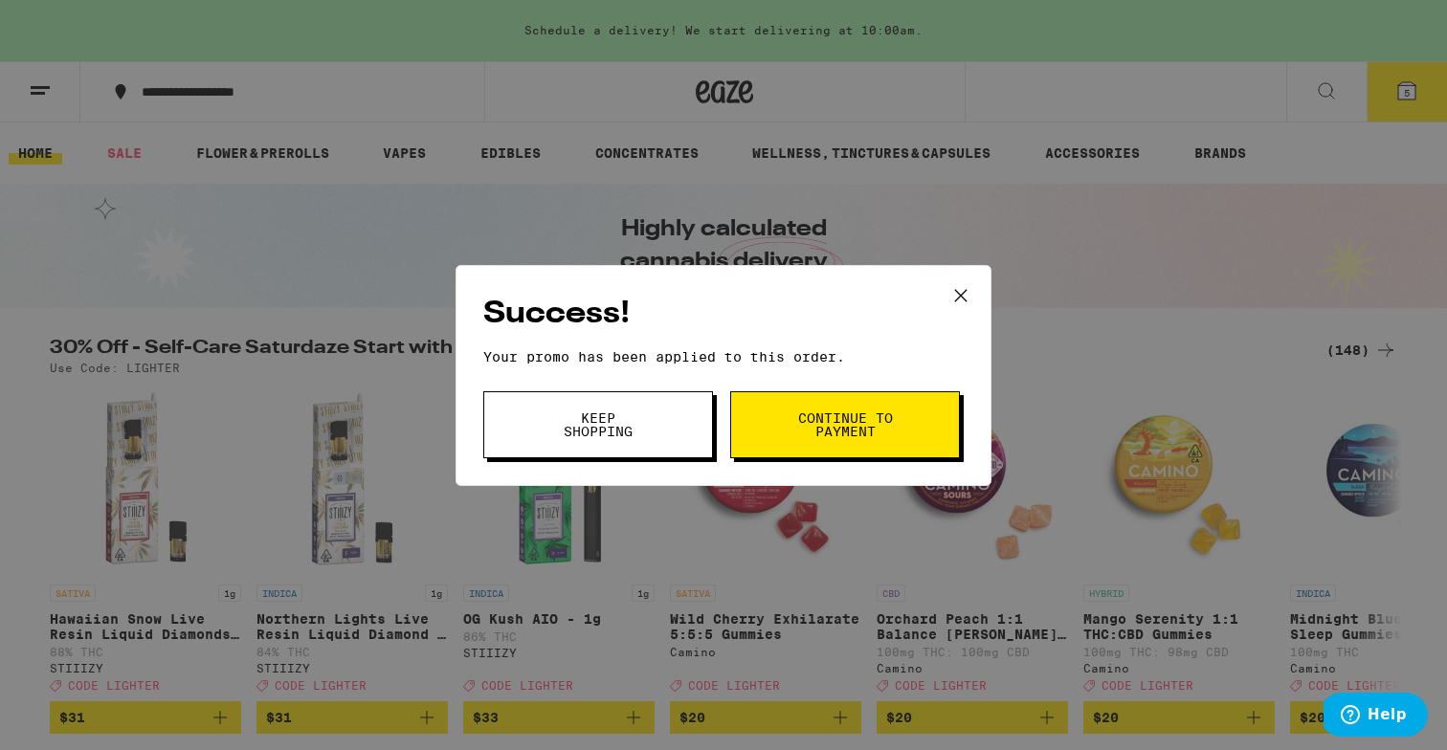
click at [653, 398] on button "Keep Shopping" at bounding box center [598, 424] width 230 height 67
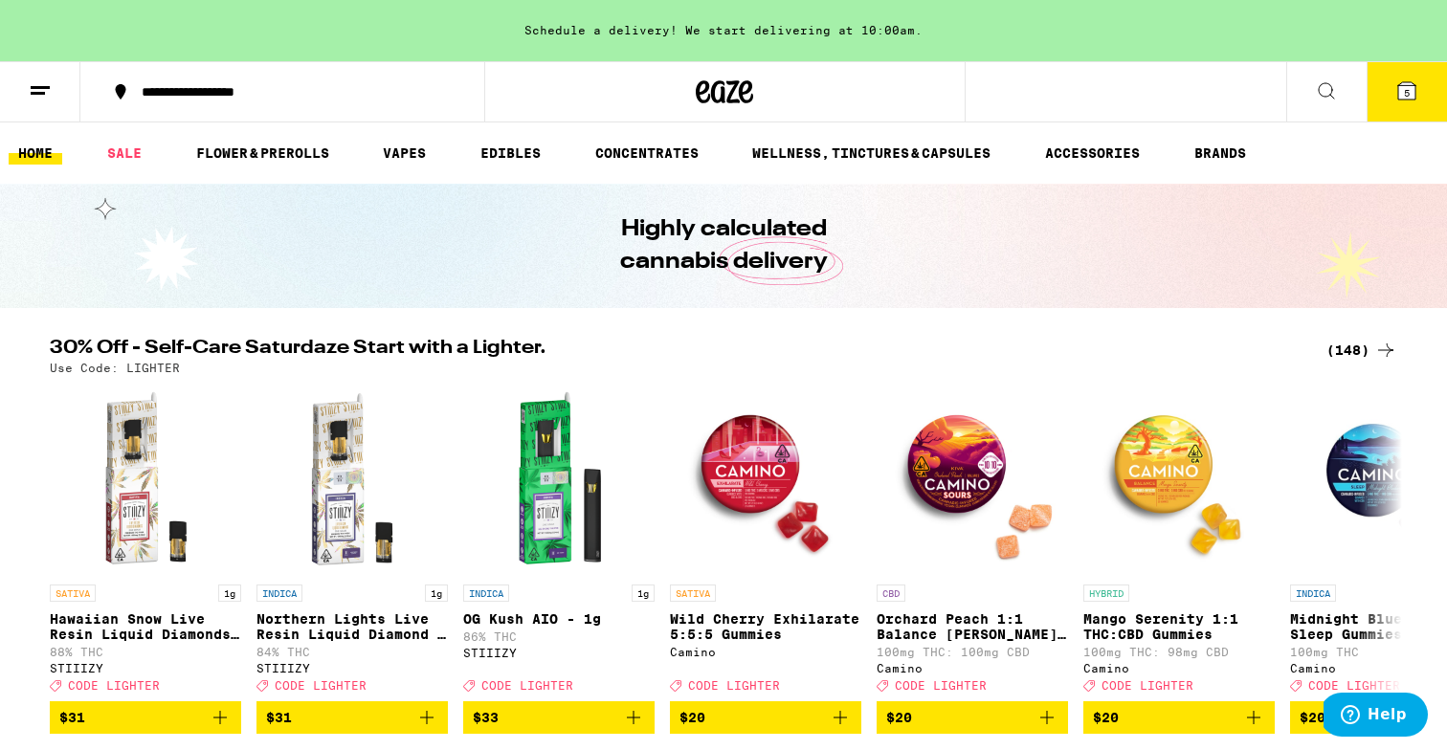
click at [1419, 100] on button "5" at bounding box center [1406, 91] width 80 height 59
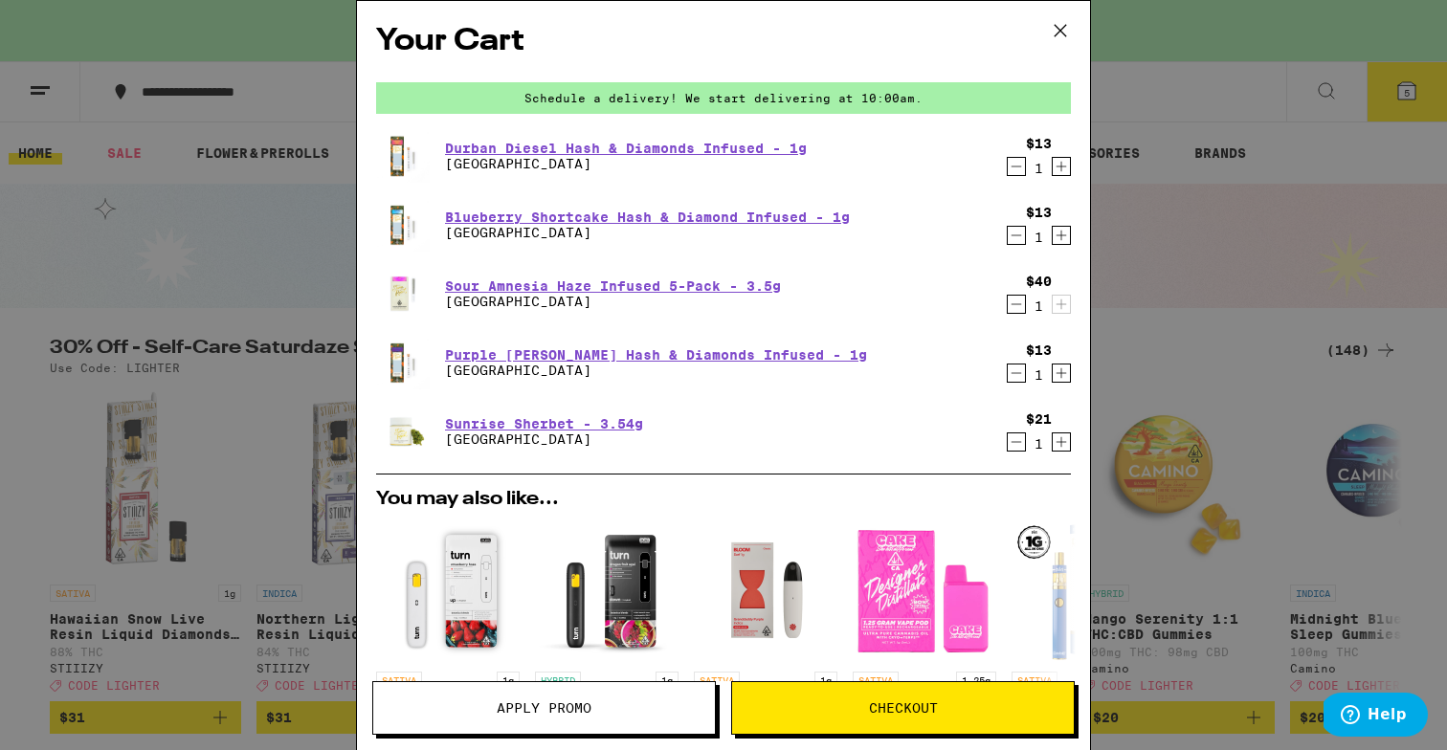
click at [1265, 211] on div "Your Cart Schedule a delivery! We start delivering at 10:00am. Durban Diesel Ha…" at bounding box center [723, 375] width 1447 height 750
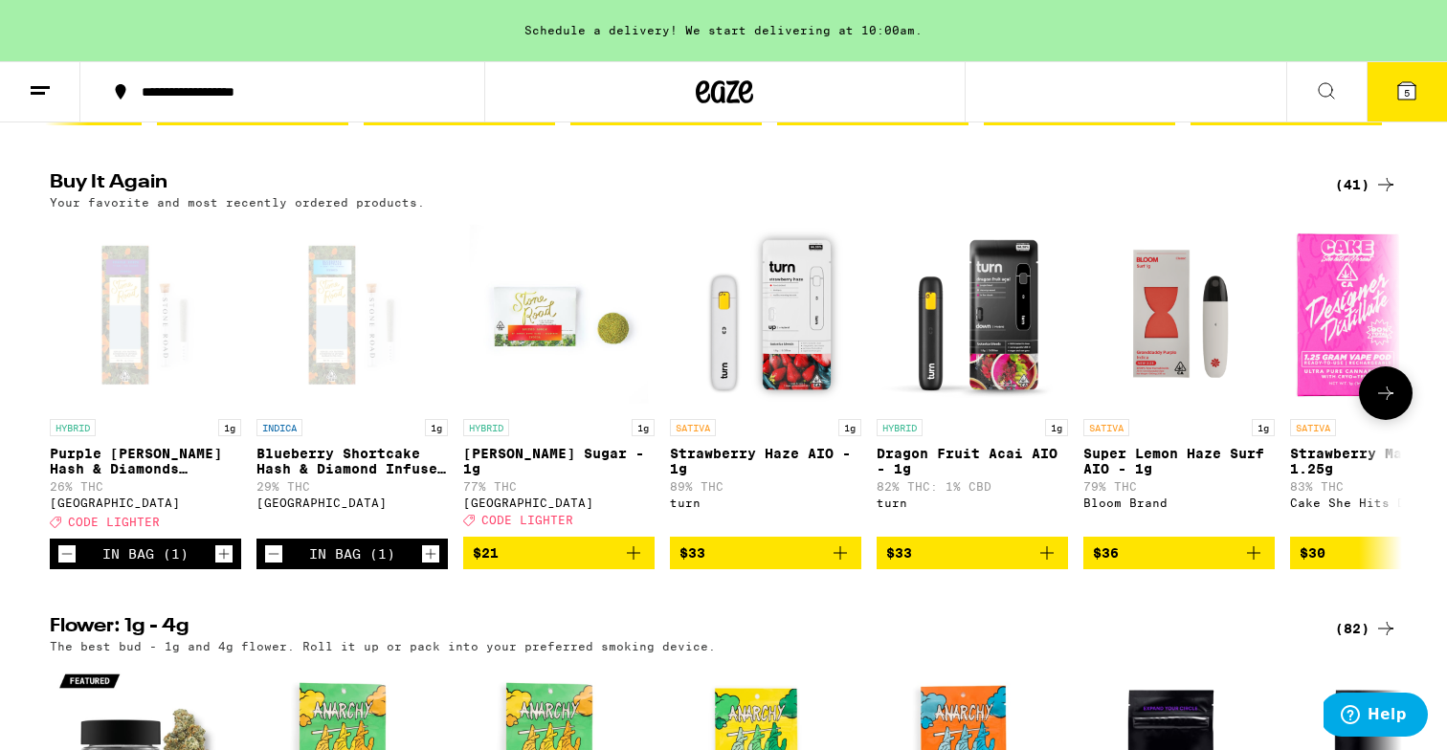
scroll to position [609, 0]
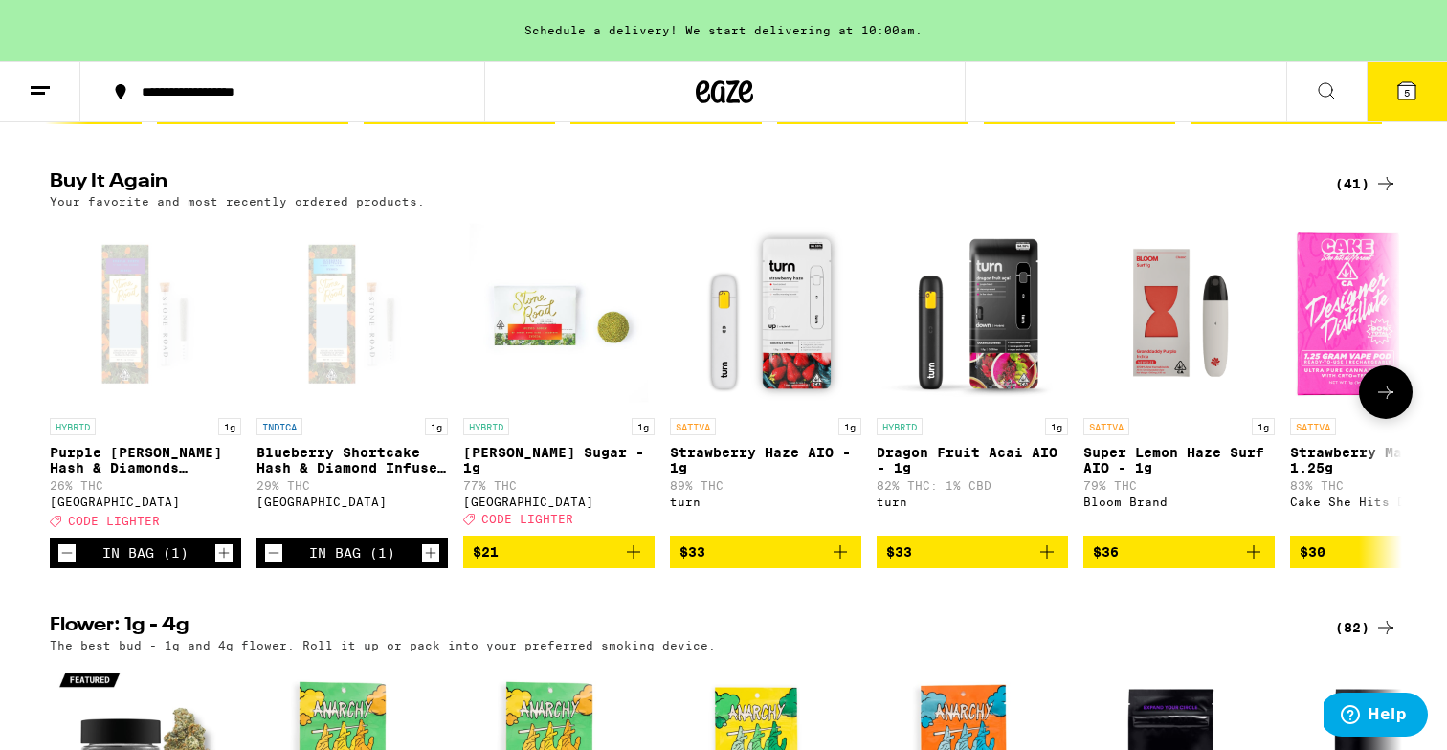
click at [837, 559] on icon "Add to bag" at bounding box center [839, 551] width 13 height 13
